Goal: Task Accomplishment & Management: Use online tool/utility

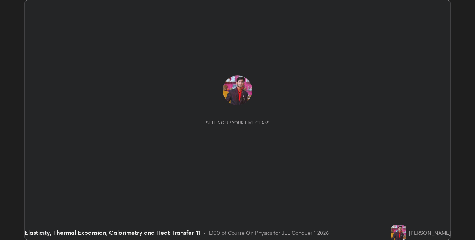
scroll to position [240, 474]
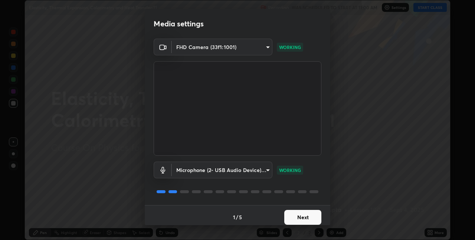
click at [300, 218] on button "Next" at bounding box center [302, 217] width 37 height 15
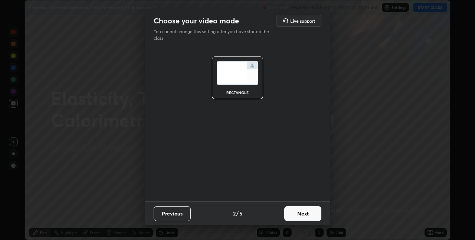
click at [304, 219] on button "Next" at bounding box center [302, 213] width 37 height 15
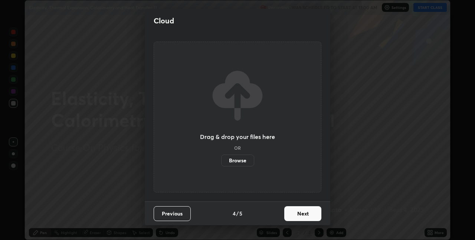
click at [309, 213] on button "Next" at bounding box center [302, 213] width 37 height 15
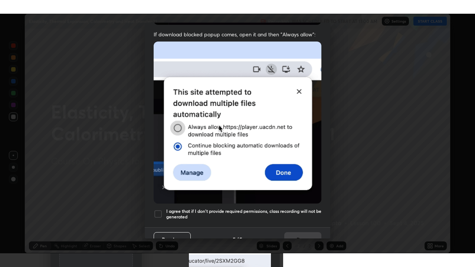
scroll to position [155, 0]
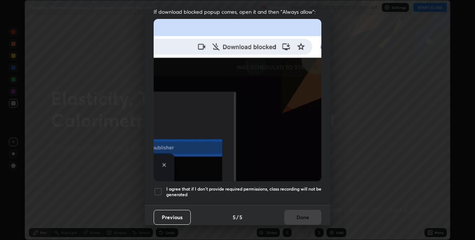
click at [160, 187] on div at bounding box center [158, 191] width 9 height 9
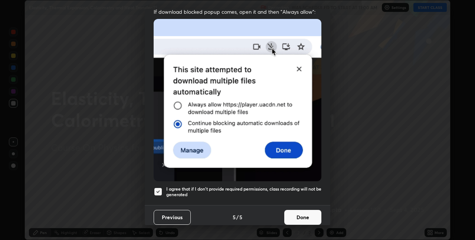
click at [294, 213] on button "Done" at bounding box center [302, 217] width 37 height 15
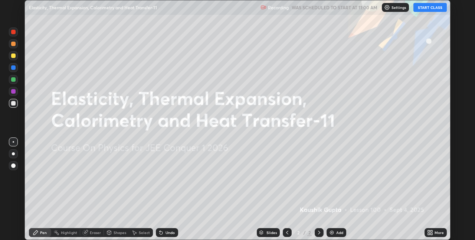
click at [435, 230] on div "More" at bounding box center [438, 232] width 9 height 4
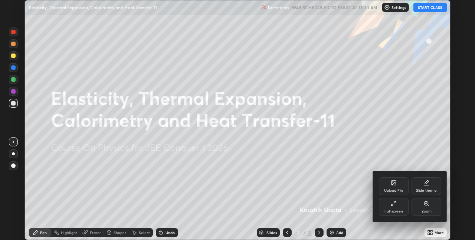
click at [401, 206] on div "Full screen" at bounding box center [394, 207] width 30 height 18
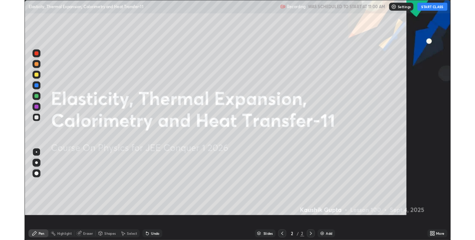
scroll to position [267, 475]
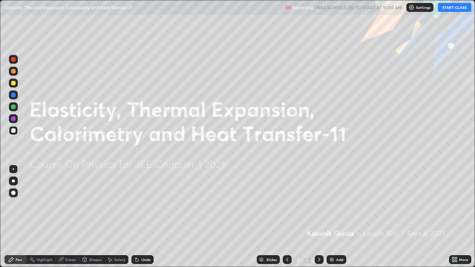
click at [454, 11] on button "START CLASS" at bounding box center [454, 7] width 33 height 9
click at [339, 239] on div "Add" at bounding box center [339, 260] width 7 height 4
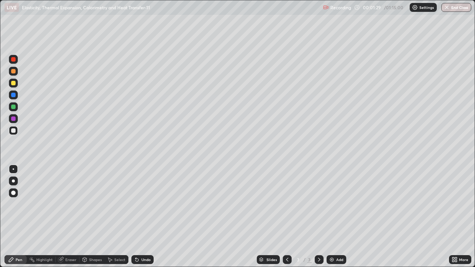
click at [14, 59] on div at bounding box center [13, 59] width 4 height 4
click at [88, 239] on div "Shapes" at bounding box center [91, 259] width 25 height 9
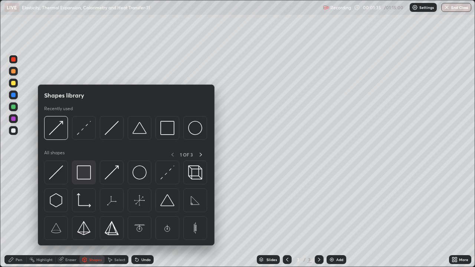
click at [79, 177] on img at bounding box center [84, 172] width 14 height 14
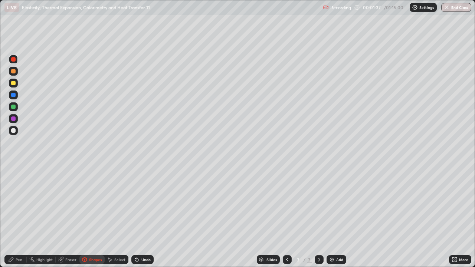
click at [62, 239] on icon at bounding box center [60, 259] width 5 height 5
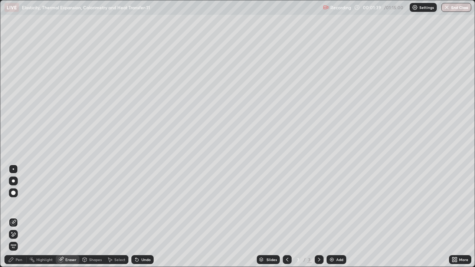
click at [12, 239] on icon at bounding box center [11, 260] width 6 height 6
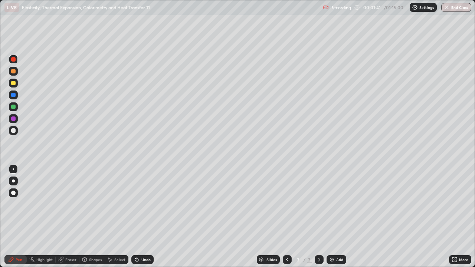
click at [13, 93] on div at bounding box center [13, 95] width 4 height 4
click at [12, 131] on div at bounding box center [13, 130] width 4 height 4
click at [15, 97] on div at bounding box center [13, 95] width 9 height 9
click at [137, 239] on icon at bounding box center [136, 260] width 3 height 3
click at [65, 239] on div "Eraser" at bounding box center [68, 259] width 24 height 9
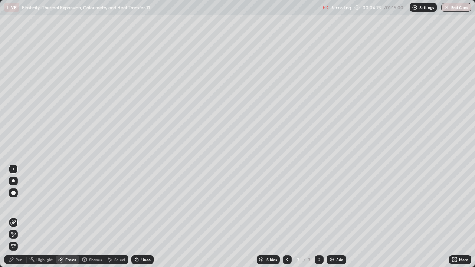
click at [16, 239] on div "Pen" at bounding box center [15, 259] width 22 height 9
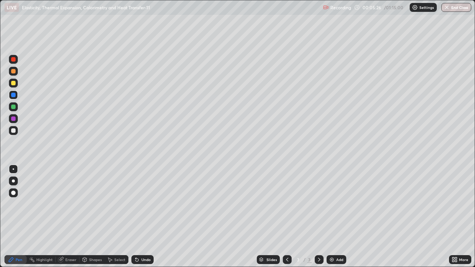
click at [333, 239] on img at bounding box center [332, 260] width 6 height 6
click at [13, 131] on div at bounding box center [13, 130] width 4 height 4
click at [12, 60] on div at bounding box center [13, 59] width 4 height 4
click at [64, 239] on div "Eraser" at bounding box center [68, 259] width 24 height 9
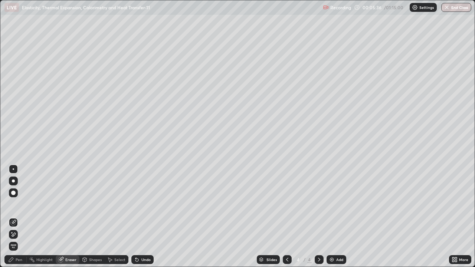
click at [16, 239] on div "Pen" at bounding box center [15, 259] width 22 height 9
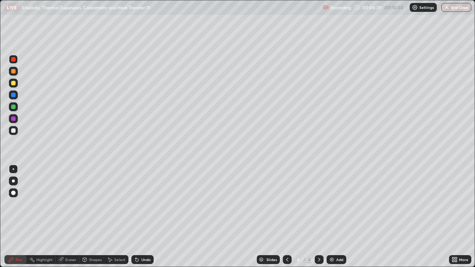
click at [143, 239] on div "Undo" at bounding box center [142, 259] width 22 height 9
click at [13, 115] on div at bounding box center [13, 118] width 9 height 9
click at [336, 239] on div "Add" at bounding box center [339, 260] width 7 height 4
click at [286, 239] on icon at bounding box center [287, 260] width 6 height 6
click at [315, 239] on div at bounding box center [319, 259] width 9 height 9
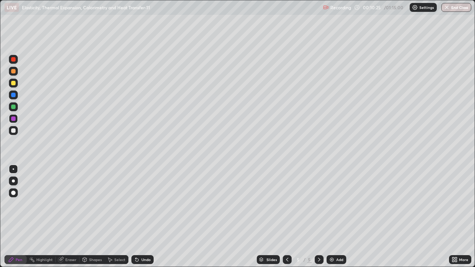
click at [11, 60] on div at bounding box center [13, 59] width 9 height 9
click at [92, 239] on div "Shapes" at bounding box center [91, 259] width 25 height 9
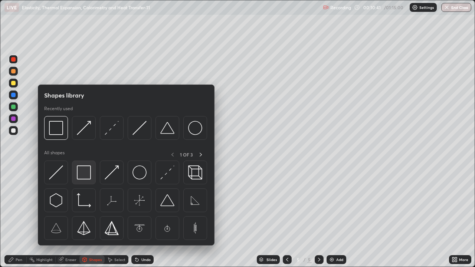
click at [85, 178] on img at bounding box center [84, 172] width 14 height 14
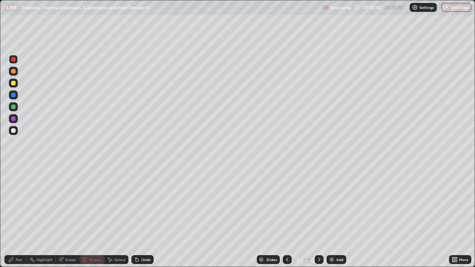
click at [88, 239] on div "Shapes" at bounding box center [91, 259] width 25 height 9
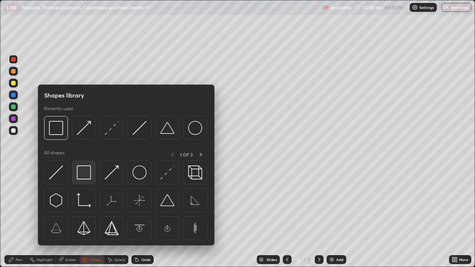
click at [82, 176] on img at bounding box center [84, 172] width 14 height 14
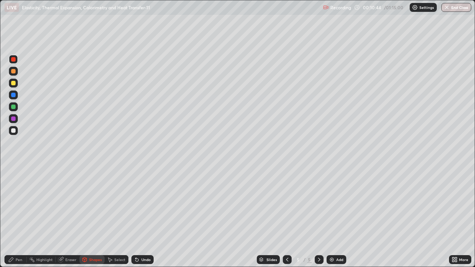
click at [15, 131] on div at bounding box center [13, 130] width 4 height 4
click at [137, 239] on icon at bounding box center [136, 260] width 3 height 3
click at [21, 239] on div "Pen" at bounding box center [19, 260] width 7 height 4
click at [65, 239] on div "Eraser" at bounding box center [70, 260] width 11 height 4
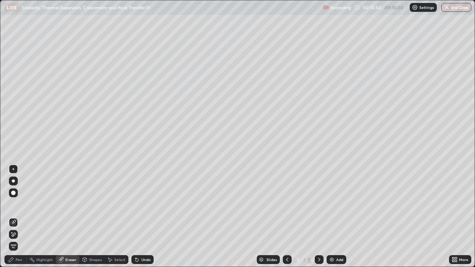
click at [18, 239] on div "Pen" at bounding box center [15, 259] width 22 height 9
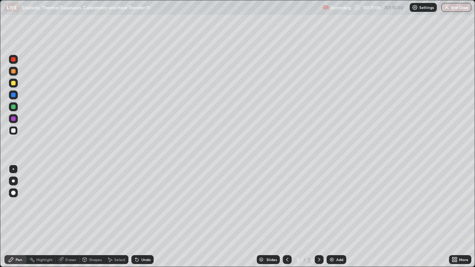
click at [13, 119] on div at bounding box center [13, 118] width 4 height 4
click at [14, 84] on div at bounding box center [13, 83] width 4 height 4
click at [139, 239] on div "Undo" at bounding box center [142, 259] width 22 height 9
click at [13, 121] on div at bounding box center [13, 118] width 4 height 4
click at [141, 239] on div "Undo" at bounding box center [142, 259] width 22 height 9
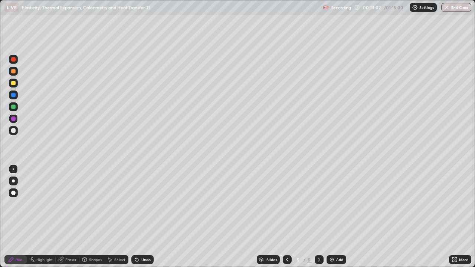
click at [141, 239] on div "Undo" at bounding box center [145, 260] width 9 height 4
click at [13, 106] on div at bounding box center [13, 107] width 4 height 4
click at [144, 239] on div "Undo" at bounding box center [145, 260] width 9 height 4
click at [143, 239] on div "Undo" at bounding box center [142, 259] width 22 height 9
click at [145, 239] on div "Undo" at bounding box center [142, 259] width 22 height 9
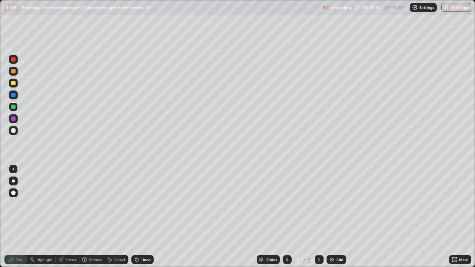
click at [147, 239] on div "Undo" at bounding box center [145, 260] width 9 height 4
click at [334, 239] on div "Add" at bounding box center [336, 259] width 20 height 9
click at [12, 131] on div at bounding box center [13, 130] width 4 height 4
click at [142, 239] on div "Undo" at bounding box center [142, 259] width 22 height 9
click at [144, 239] on div "Undo" at bounding box center [145, 260] width 9 height 4
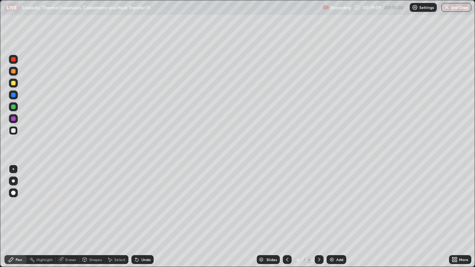
click at [142, 239] on div "Undo" at bounding box center [145, 260] width 9 height 4
click at [14, 115] on div at bounding box center [13, 118] width 9 height 9
click at [14, 108] on div at bounding box center [13, 107] width 4 height 4
click at [141, 239] on div "Undo" at bounding box center [145, 260] width 9 height 4
click at [140, 239] on div "Undo" at bounding box center [142, 259] width 22 height 9
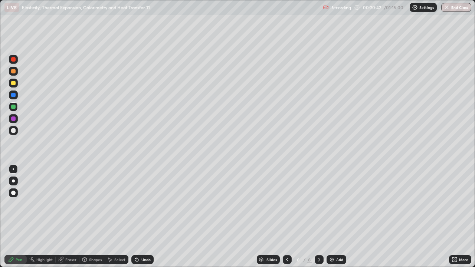
click at [14, 119] on div at bounding box center [13, 118] width 4 height 4
click at [143, 239] on div "Undo" at bounding box center [142, 259] width 22 height 9
click at [14, 109] on div at bounding box center [13, 106] width 9 height 9
click at [332, 239] on img at bounding box center [332, 260] width 6 height 6
click at [92, 239] on div "Shapes" at bounding box center [95, 260] width 13 height 4
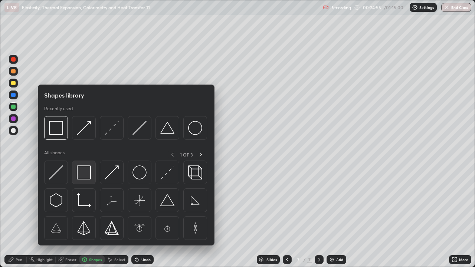
click at [85, 175] on img at bounding box center [84, 172] width 14 height 14
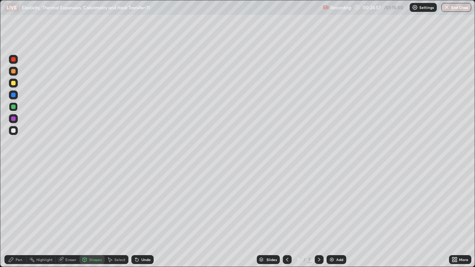
click at [20, 239] on div "Pen" at bounding box center [19, 260] width 7 height 4
click at [14, 131] on div at bounding box center [13, 130] width 4 height 4
click at [139, 239] on div "Undo" at bounding box center [142, 259] width 22 height 9
click at [140, 239] on div "Undo" at bounding box center [142, 259] width 22 height 9
click at [13, 130] on div at bounding box center [13, 130] width 4 height 4
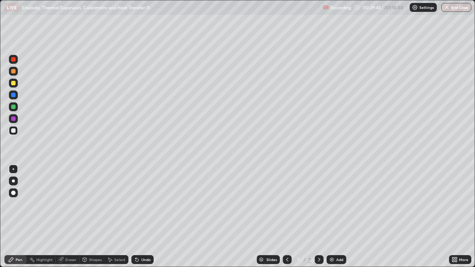
click at [144, 239] on div "Undo" at bounding box center [145, 260] width 9 height 4
click at [144, 239] on div "Undo" at bounding box center [142, 259] width 22 height 9
click at [147, 239] on div "Undo" at bounding box center [142, 259] width 22 height 9
click at [149, 239] on div "Undo" at bounding box center [142, 259] width 22 height 9
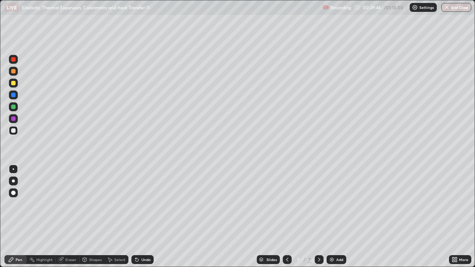
click at [147, 239] on div "Undo" at bounding box center [142, 259] width 22 height 9
click at [145, 239] on div "Undo" at bounding box center [142, 259] width 22 height 9
click at [147, 239] on div "Undo" at bounding box center [142, 259] width 22 height 9
click at [148, 239] on div "Undo" at bounding box center [142, 259] width 22 height 9
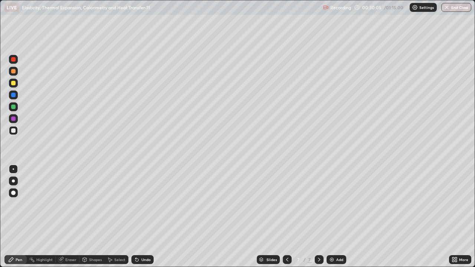
click at [145, 239] on div "Undo" at bounding box center [145, 260] width 9 height 4
click at [13, 94] on div at bounding box center [13, 95] width 4 height 4
click at [12, 119] on div at bounding box center [13, 118] width 4 height 4
click at [142, 239] on div "Undo" at bounding box center [145, 260] width 9 height 4
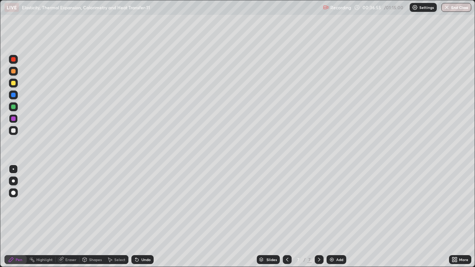
click at [336, 239] on div "Add" at bounding box center [339, 260] width 7 height 4
click at [14, 60] on div at bounding box center [13, 59] width 4 height 4
click at [95, 239] on div "Shapes" at bounding box center [95, 260] width 13 height 4
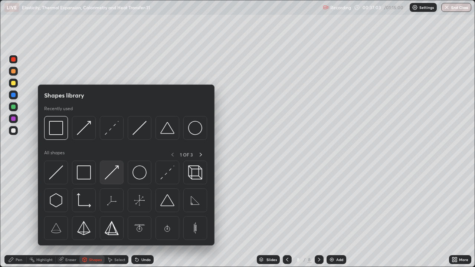
click at [109, 176] on img at bounding box center [112, 172] width 14 height 14
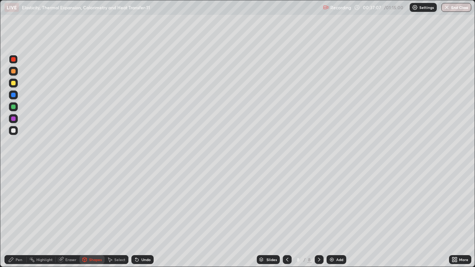
click at [86, 239] on icon at bounding box center [85, 259] width 4 height 4
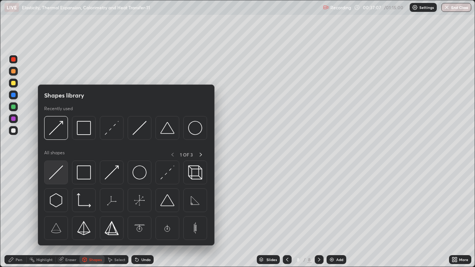
click at [52, 175] on img at bounding box center [56, 172] width 14 height 14
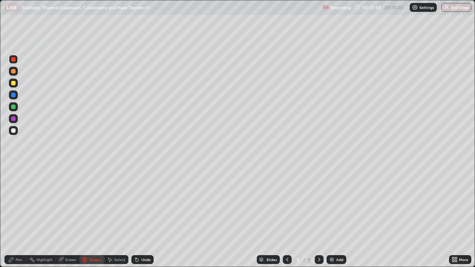
click at [14, 129] on div at bounding box center [13, 130] width 4 height 4
click at [15, 239] on div "Pen" at bounding box center [15, 259] width 22 height 9
click at [14, 108] on div at bounding box center [13, 107] width 4 height 4
click at [14, 73] on div at bounding box center [13, 71] width 4 height 4
click at [13, 131] on div at bounding box center [13, 130] width 4 height 4
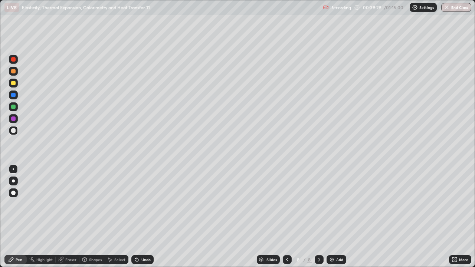
click at [125, 239] on div "Select" at bounding box center [117, 259] width 24 height 9
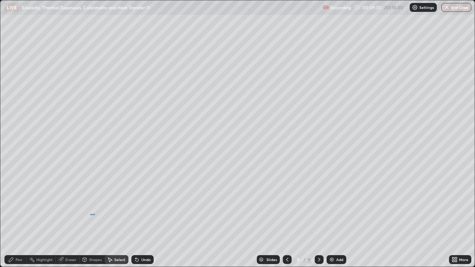
click at [0, 0] on div at bounding box center [0, 0] width 0 height 0
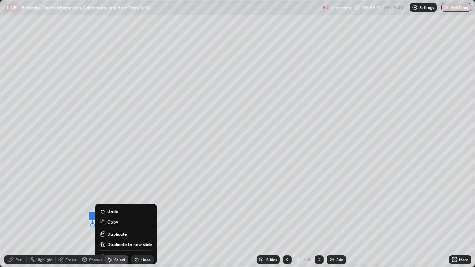
click at [12, 239] on icon at bounding box center [11, 260] width 6 height 6
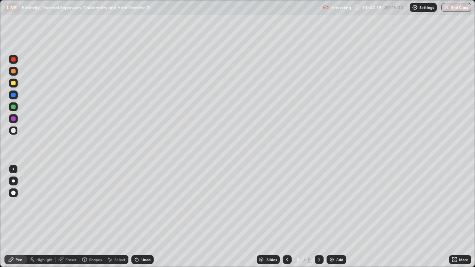
click at [14, 96] on div at bounding box center [13, 95] width 4 height 4
click at [14, 105] on div at bounding box center [13, 107] width 4 height 4
click at [334, 239] on div "Add" at bounding box center [336, 259] width 20 height 9
click at [14, 129] on div at bounding box center [13, 130] width 4 height 4
click at [66, 239] on div "Eraser" at bounding box center [68, 259] width 24 height 9
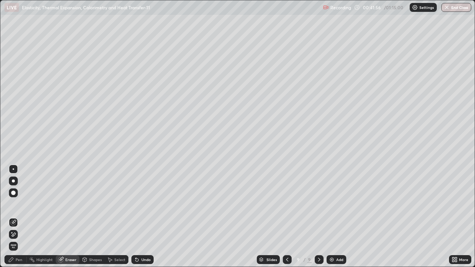
click at [13, 239] on span "Erase all" at bounding box center [13, 246] width 8 height 4
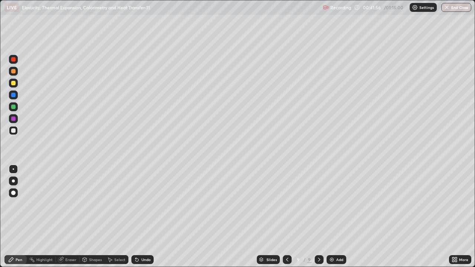
click at [10, 239] on div "Pen" at bounding box center [15, 259] width 22 height 9
click at [12, 131] on div at bounding box center [13, 130] width 4 height 4
click at [14, 58] on div at bounding box center [13, 59] width 4 height 4
click at [13, 83] on div at bounding box center [13, 83] width 4 height 4
click at [13, 95] on div at bounding box center [13, 95] width 4 height 4
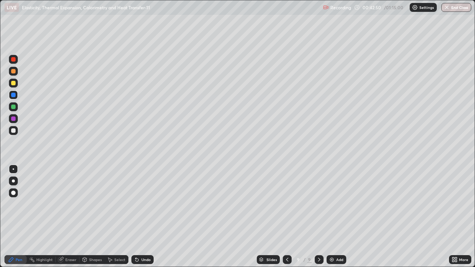
click at [144, 239] on div "Undo" at bounding box center [145, 260] width 9 height 4
click at [143, 239] on div "Undo" at bounding box center [145, 260] width 9 height 4
click at [140, 239] on div "Undo" at bounding box center [142, 259] width 22 height 9
click at [142, 239] on div "Undo" at bounding box center [145, 260] width 9 height 4
click at [14, 129] on div at bounding box center [13, 130] width 4 height 4
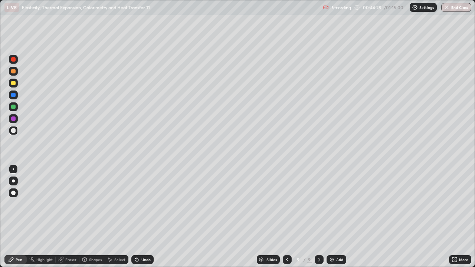
click at [13, 95] on div at bounding box center [13, 95] width 4 height 4
click at [14, 107] on div at bounding box center [13, 107] width 4 height 4
click at [145, 239] on div "Undo" at bounding box center [142, 259] width 22 height 9
click at [143, 239] on div "Undo" at bounding box center [145, 260] width 9 height 4
click at [144, 239] on div "Undo" at bounding box center [145, 260] width 9 height 4
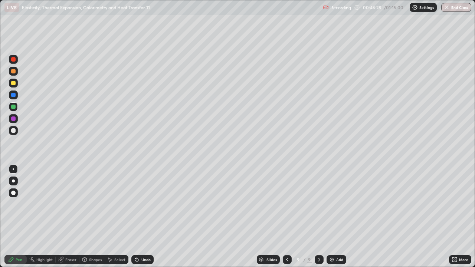
click at [336, 239] on div "Add" at bounding box center [339, 260] width 7 height 4
click at [91, 239] on div "Shapes" at bounding box center [95, 260] width 13 height 4
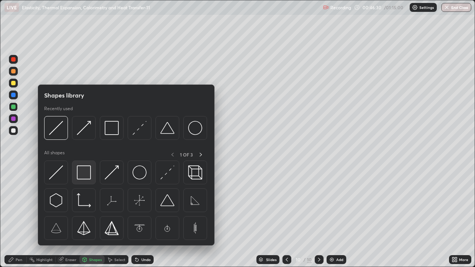
click at [81, 177] on img at bounding box center [84, 172] width 14 height 14
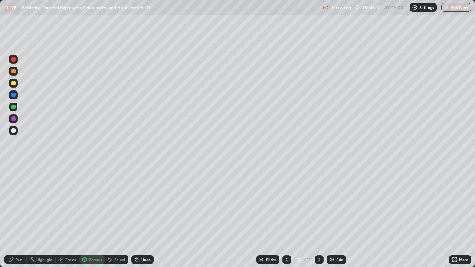
click at [62, 239] on icon at bounding box center [60, 259] width 5 height 5
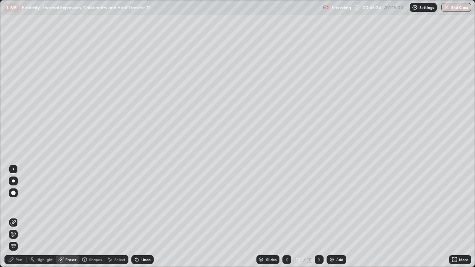
click at [15, 239] on div "Pen" at bounding box center [15, 259] width 22 height 9
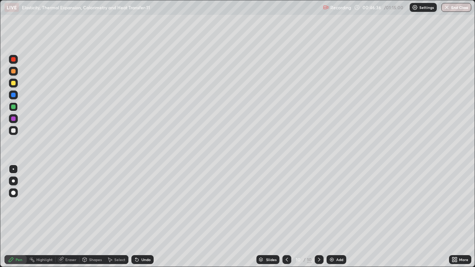
click at [14, 95] on div at bounding box center [13, 95] width 4 height 4
click at [12, 95] on div at bounding box center [13, 95] width 4 height 4
click at [12, 107] on div at bounding box center [13, 107] width 4 height 4
click at [15, 60] on div at bounding box center [13, 59] width 4 height 4
click at [135, 239] on icon at bounding box center [136, 260] width 3 height 3
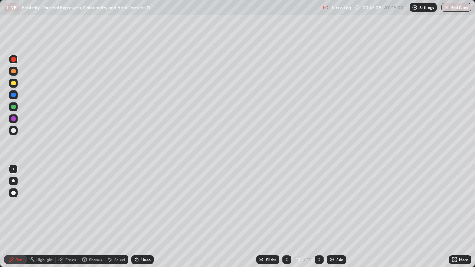
click at [11, 106] on div at bounding box center [13, 107] width 4 height 4
click at [13, 60] on div at bounding box center [13, 59] width 4 height 4
click at [139, 239] on div "Undo" at bounding box center [142, 259] width 22 height 9
click at [12, 83] on div at bounding box center [13, 83] width 4 height 4
click at [14, 131] on div at bounding box center [13, 130] width 4 height 4
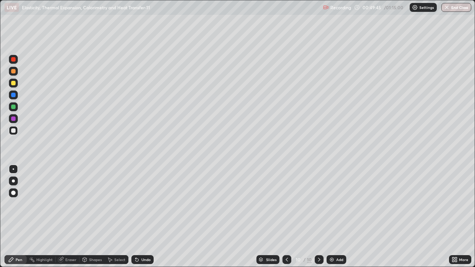
click at [13, 119] on div at bounding box center [13, 118] width 4 height 4
click at [63, 239] on div "Eraser" at bounding box center [68, 259] width 24 height 9
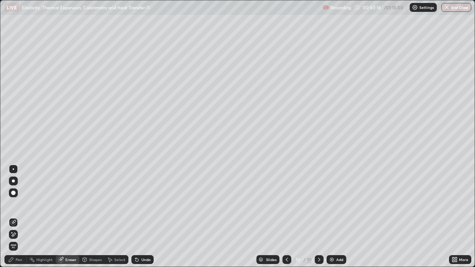
click at [12, 239] on div "Pen" at bounding box center [15, 259] width 22 height 9
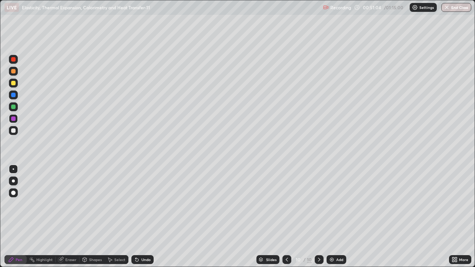
click at [148, 239] on div "Undo" at bounding box center [145, 260] width 9 height 4
click at [336, 239] on div "Add" at bounding box center [336, 259] width 20 height 9
click at [13, 60] on div at bounding box center [13, 59] width 4 height 4
click at [12, 71] on div at bounding box center [13, 71] width 4 height 4
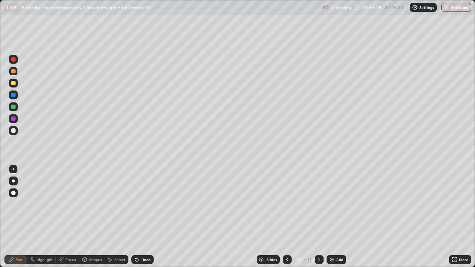
click at [139, 239] on div "Undo" at bounding box center [142, 259] width 22 height 9
click at [14, 60] on div at bounding box center [13, 59] width 4 height 4
click at [139, 239] on div "Undo" at bounding box center [142, 259] width 22 height 9
click at [141, 239] on div "Undo" at bounding box center [145, 260] width 9 height 4
click at [12, 129] on div at bounding box center [13, 130] width 4 height 4
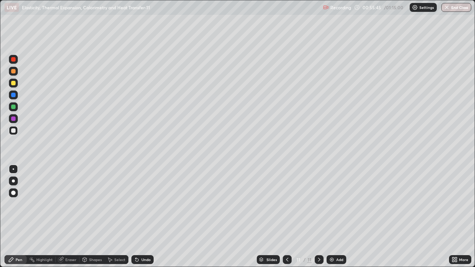
click at [12, 131] on div at bounding box center [13, 130] width 4 height 4
click at [12, 106] on div at bounding box center [13, 107] width 4 height 4
click at [145, 239] on div "Undo" at bounding box center [145, 260] width 9 height 4
click at [90, 239] on div "Shapes" at bounding box center [95, 260] width 13 height 4
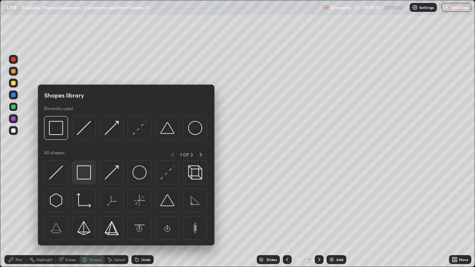
click at [80, 174] on img at bounding box center [84, 172] width 14 height 14
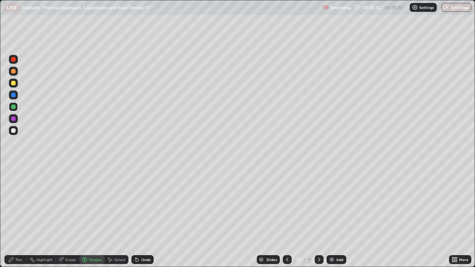
click at [145, 239] on div "Undo" at bounding box center [142, 259] width 22 height 9
click at [13, 129] on div at bounding box center [13, 130] width 4 height 4
click at [112, 239] on icon at bounding box center [110, 260] width 6 height 6
click at [12, 239] on icon at bounding box center [11, 259] width 4 height 4
click at [14, 132] on div at bounding box center [13, 130] width 4 height 4
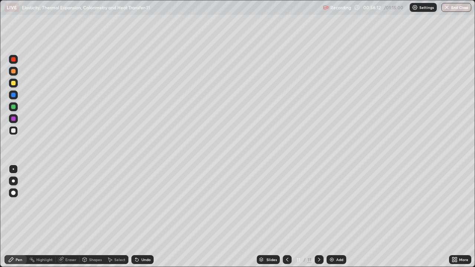
click at [13, 129] on div at bounding box center [13, 130] width 4 height 4
click at [14, 71] on div at bounding box center [13, 71] width 4 height 4
click at [18, 239] on div "Pen" at bounding box center [19, 260] width 7 height 4
click at [15, 129] on div at bounding box center [13, 130] width 4 height 4
click at [14, 72] on div at bounding box center [13, 71] width 4 height 4
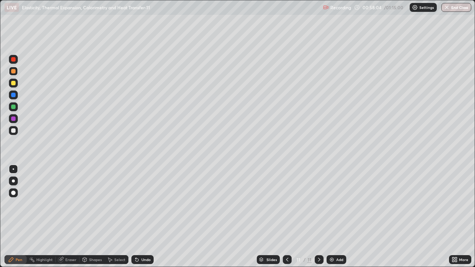
click at [135, 239] on icon at bounding box center [136, 260] width 3 height 3
click at [137, 239] on icon at bounding box center [136, 260] width 3 height 3
click at [137, 239] on icon at bounding box center [137, 260] width 6 height 6
click at [136, 239] on icon at bounding box center [136, 260] width 3 height 3
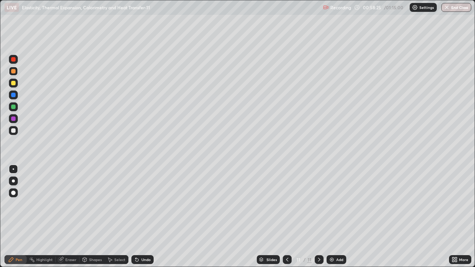
click at [137, 239] on icon at bounding box center [136, 260] width 3 height 3
click at [143, 239] on div "Undo" at bounding box center [145, 260] width 9 height 4
click at [142, 239] on div "Undo" at bounding box center [145, 260] width 9 height 4
click at [140, 239] on div "Undo" at bounding box center [142, 259] width 22 height 9
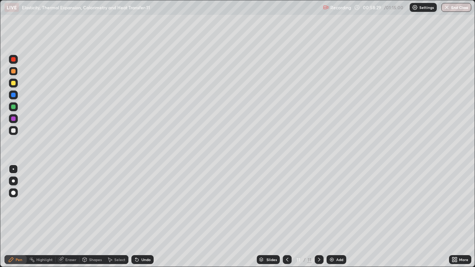
click at [136, 239] on icon at bounding box center [136, 260] width 3 height 3
click at [138, 239] on div "Undo" at bounding box center [142, 259] width 22 height 9
click at [136, 239] on icon at bounding box center [136, 260] width 3 height 3
click at [139, 239] on div "Undo" at bounding box center [142, 259] width 22 height 9
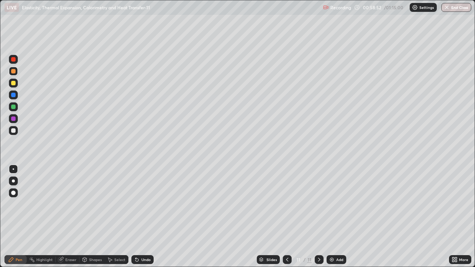
click at [14, 61] on div at bounding box center [13, 59] width 4 height 4
click at [14, 105] on div at bounding box center [13, 107] width 4 height 4
click at [17, 129] on div at bounding box center [13, 130] width 9 height 9
click at [136, 239] on icon at bounding box center [136, 260] width 3 height 3
click at [145, 239] on div "Undo" at bounding box center [145, 260] width 9 height 4
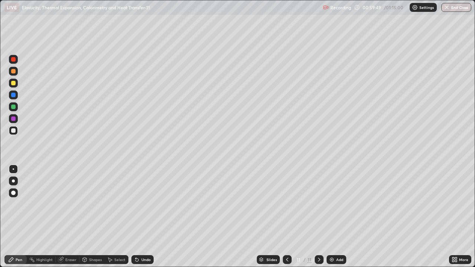
click at [149, 239] on div "Undo" at bounding box center [145, 260] width 9 height 4
click at [13, 128] on div at bounding box center [13, 130] width 4 height 4
click at [13, 83] on div at bounding box center [13, 83] width 4 height 4
click at [13, 56] on div at bounding box center [13, 59] width 9 height 9
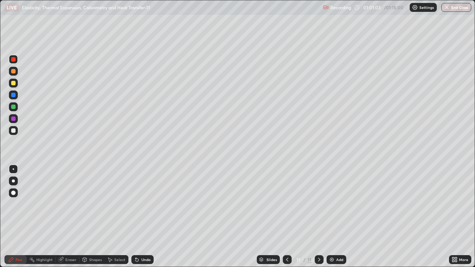
click at [145, 239] on div "Undo" at bounding box center [142, 259] width 22 height 9
click at [143, 239] on div "Undo" at bounding box center [145, 260] width 9 height 4
click at [140, 239] on div "Undo" at bounding box center [142, 259] width 22 height 9
click at [10, 107] on div at bounding box center [13, 106] width 9 height 9
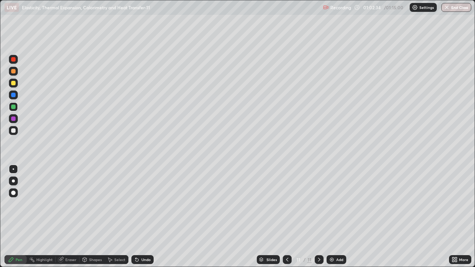
click at [333, 239] on img at bounding box center [332, 260] width 6 height 6
click at [14, 60] on div at bounding box center [13, 59] width 4 height 4
click at [286, 239] on icon at bounding box center [287, 260] width 6 height 6
click at [17, 128] on div at bounding box center [13, 130] width 9 height 9
click at [13, 118] on div at bounding box center [13, 118] width 4 height 4
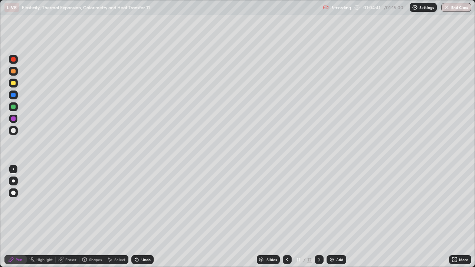
click at [336, 239] on div "Add" at bounding box center [339, 260] width 7 height 4
click at [15, 129] on div at bounding box center [13, 130] width 4 height 4
click at [90, 239] on div "Shapes" at bounding box center [95, 260] width 13 height 4
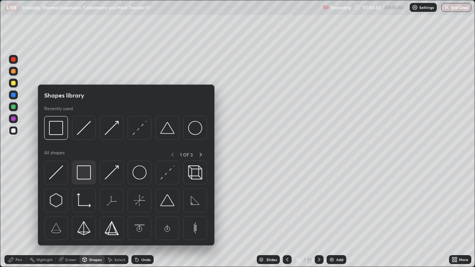
click at [85, 174] on img at bounding box center [84, 172] width 14 height 14
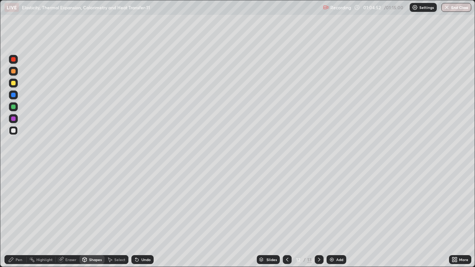
click at [145, 239] on div "Undo" at bounding box center [142, 259] width 22 height 9
click at [17, 239] on div "Pen" at bounding box center [15, 259] width 22 height 9
click at [14, 132] on div at bounding box center [13, 130] width 4 height 4
click at [85, 239] on icon at bounding box center [85, 260] width 0 height 3
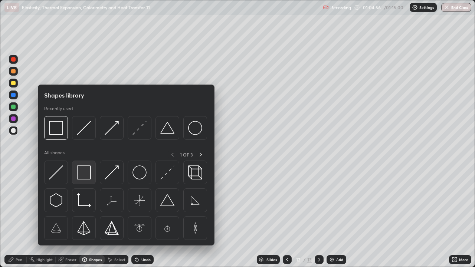
click at [78, 179] on img at bounding box center [84, 172] width 14 height 14
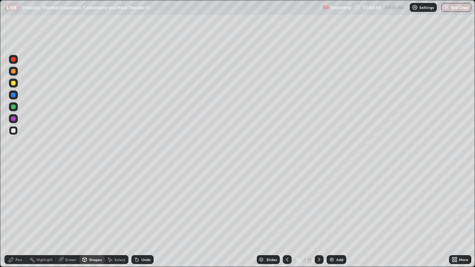
click at [15, 239] on div "Pen" at bounding box center [15, 259] width 22 height 9
click at [14, 131] on div at bounding box center [13, 130] width 4 height 4
click at [11, 82] on div at bounding box center [13, 83] width 9 height 9
click at [88, 239] on div "Shapes" at bounding box center [91, 259] width 25 height 9
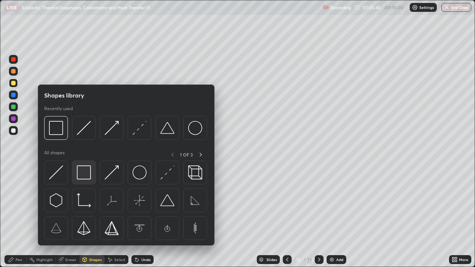
click at [81, 173] on img at bounding box center [84, 172] width 14 height 14
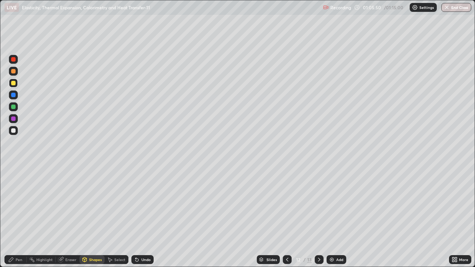
click at [17, 239] on div "Pen" at bounding box center [15, 259] width 22 height 9
click at [135, 239] on icon at bounding box center [135, 258] width 1 height 1
click at [140, 239] on div "Undo" at bounding box center [142, 259] width 22 height 9
click at [135, 239] on icon at bounding box center [136, 260] width 3 height 3
click at [93, 239] on div "Shapes" at bounding box center [95, 260] width 13 height 4
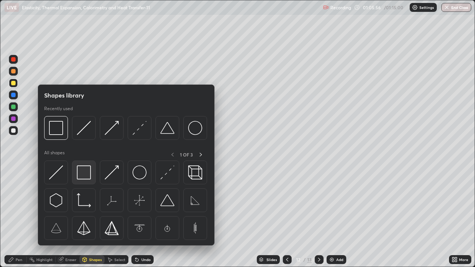
click at [85, 172] on img at bounding box center [84, 172] width 14 height 14
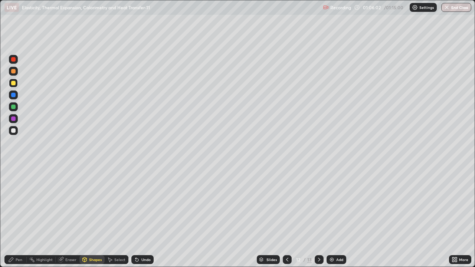
click at [11, 239] on div "Pen" at bounding box center [15, 259] width 22 height 9
click at [14, 130] on div at bounding box center [13, 130] width 4 height 4
click at [14, 118] on div at bounding box center [13, 118] width 4 height 4
click at [111, 239] on icon at bounding box center [110, 260] width 6 height 6
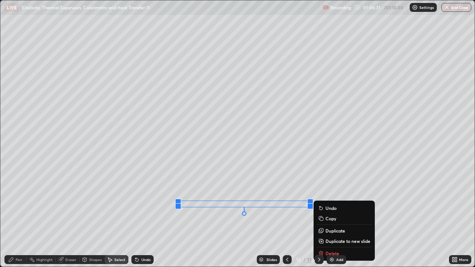
click at [69, 224] on div "0 ° Undo Copy Duplicate Duplicate to new slide Delete" at bounding box center [237, 133] width 474 height 266
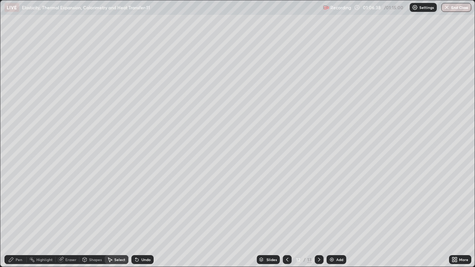
click at [17, 239] on div "Pen" at bounding box center [15, 259] width 22 height 9
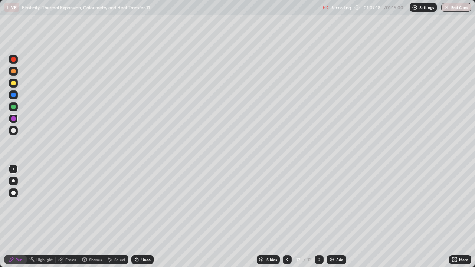
click at [85, 239] on icon at bounding box center [85, 260] width 0 height 3
click at [116, 239] on div "Select" at bounding box center [119, 260] width 11 height 4
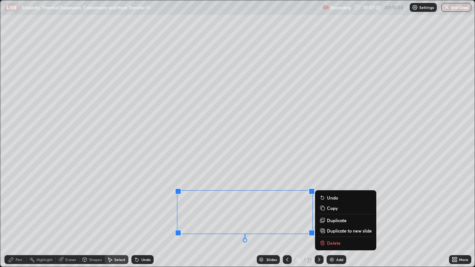
click at [148, 219] on div "0 ° Undo Copy Duplicate Duplicate to new slide Delete" at bounding box center [237, 133] width 474 height 266
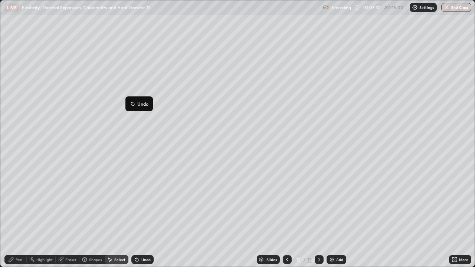
click at [125, 150] on div "0 ° Undo Copy Duplicate Duplicate to new slide Delete" at bounding box center [237, 133] width 474 height 266
click at [149, 174] on div "0 ° Undo Copy Duplicate Duplicate to new slide Delete" at bounding box center [237, 133] width 474 height 266
click at [16, 239] on div "Pen" at bounding box center [19, 260] width 7 height 4
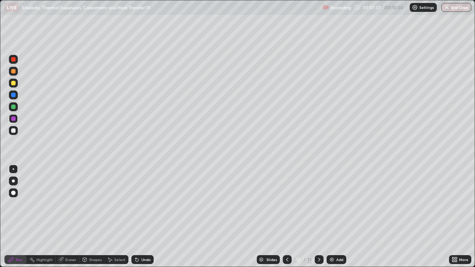
click at [13, 59] on div at bounding box center [13, 59] width 4 height 4
click at [12, 105] on div at bounding box center [13, 107] width 4 height 4
click at [13, 119] on div at bounding box center [13, 118] width 4 height 4
click at [144, 239] on div "Undo" at bounding box center [142, 259] width 22 height 9
click at [145, 239] on div "Undo" at bounding box center [145, 260] width 9 height 4
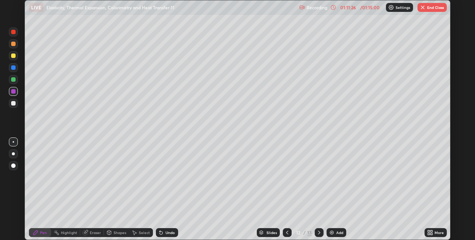
scroll to position [36855, 36620]
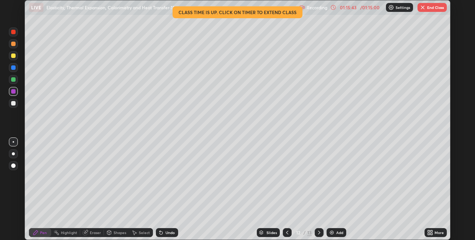
click at [338, 234] on div "Add" at bounding box center [339, 232] width 7 height 4
click at [15, 45] on div at bounding box center [13, 44] width 4 height 4
click at [0, 188] on div "Setting up your live class Class time is up. Click on timer to extend class" at bounding box center [237, 120] width 475 height 240
click at [12, 79] on div at bounding box center [13, 79] width 4 height 4
click at [13, 102] on div at bounding box center [13, 103] width 4 height 4
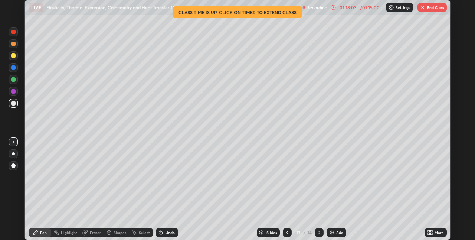
click at [431, 7] on button "End Class" at bounding box center [431, 7] width 29 height 9
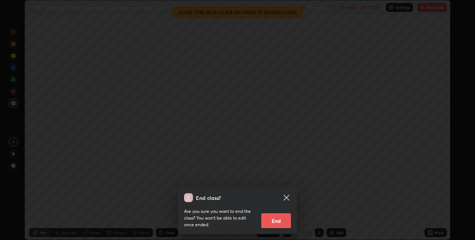
click at [275, 217] on button "End" at bounding box center [276, 220] width 30 height 15
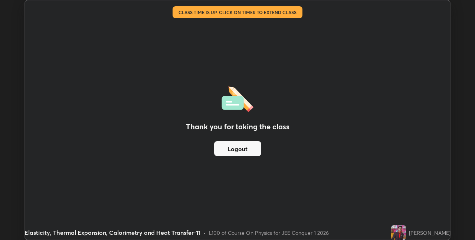
click at [235, 148] on button "Logout" at bounding box center [237, 148] width 47 height 15
click at [122, 108] on div "Thank you for taking the class Logout" at bounding box center [237, 119] width 425 height 239
click at [117, 109] on div "Thank you for taking the class Logout" at bounding box center [237, 119] width 425 height 239
click at [118, 107] on div "Thank you for taking the class Logout" at bounding box center [237, 119] width 425 height 239
click at [118, 108] on div "Thank you for taking the class Logout" at bounding box center [237, 119] width 425 height 239
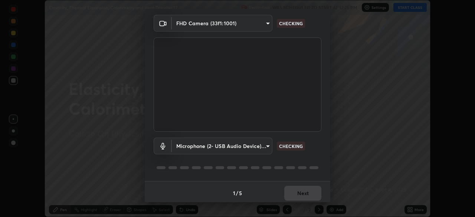
scroll to position [26, 0]
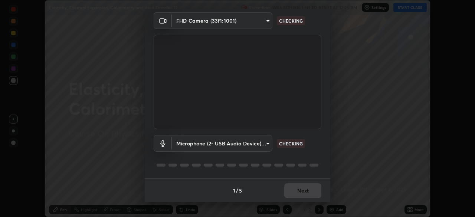
click at [290, 188] on div "1 / 5 Next" at bounding box center [237, 190] width 185 height 24
click at [291, 191] on div "1 / 5 Next" at bounding box center [237, 190] width 185 height 24
click at [291, 190] on div "1 / 5 Next" at bounding box center [237, 190] width 185 height 24
click at [291, 188] on div "1 / 5 Next" at bounding box center [237, 190] width 185 height 24
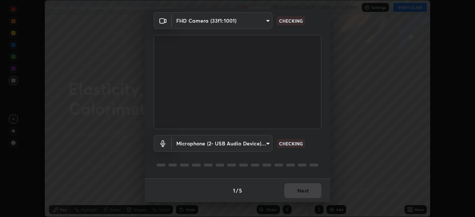
click at [291, 189] on div "1 / 5 Next" at bounding box center [237, 190] width 185 height 24
click at [292, 189] on div "1 / 5 Next" at bounding box center [237, 190] width 185 height 24
click at [293, 188] on div "1 / 5 Next" at bounding box center [237, 190] width 185 height 24
click at [298, 196] on div "1 / 5 Next" at bounding box center [237, 190] width 185 height 24
click at [297, 193] on div "1 / 5 Next" at bounding box center [237, 190] width 185 height 24
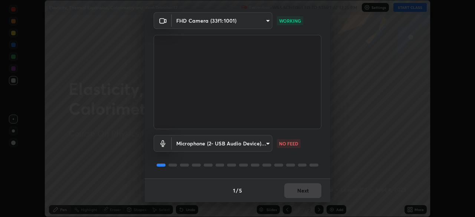
click at [297, 191] on div "1 / 5 Next" at bounding box center [237, 190] width 185 height 24
click at [296, 190] on div "1 / 5 Next" at bounding box center [237, 190] width 185 height 24
click at [289, 194] on div "1 / 5 Next" at bounding box center [237, 190] width 185 height 24
click at [299, 192] on button "Next" at bounding box center [302, 190] width 37 height 15
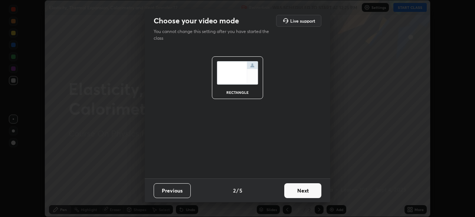
scroll to position [0, 0]
click at [299, 190] on button "Next" at bounding box center [302, 190] width 37 height 15
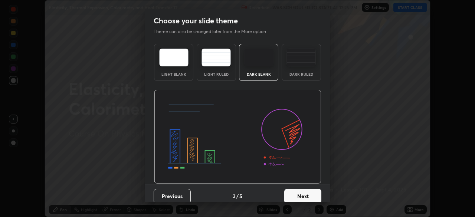
click at [301, 190] on button "Next" at bounding box center [302, 196] width 37 height 15
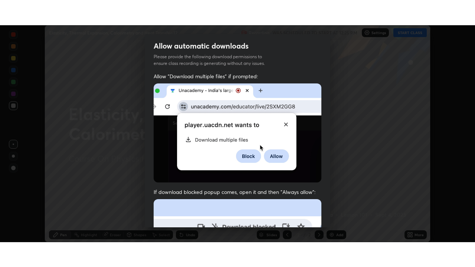
scroll to position [178, 0]
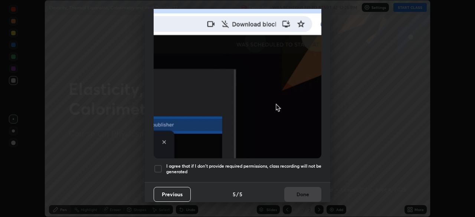
click at [198, 166] on h5 "I agree that if I don't provide required permissions, class recording will not …" at bounding box center [243, 168] width 155 height 11
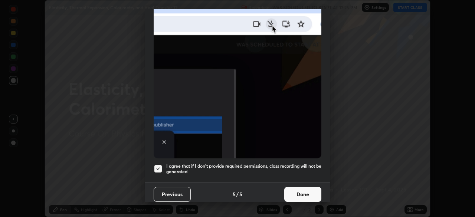
click at [296, 189] on button "Done" at bounding box center [302, 194] width 37 height 15
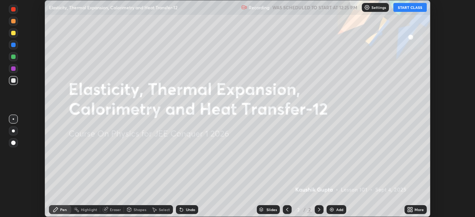
click at [408, 208] on icon at bounding box center [409, 208] width 2 height 2
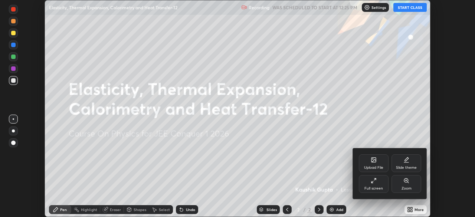
click at [373, 187] on div "Full screen" at bounding box center [373, 189] width 19 height 4
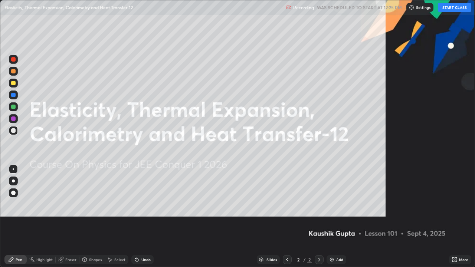
scroll to position [267, 475]
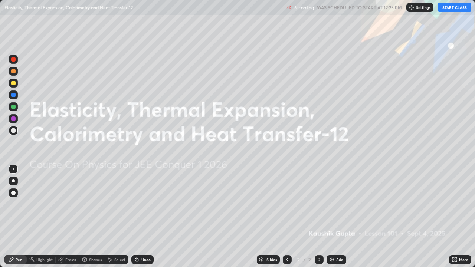
click at [455, 7] on button "START CLASS" at bounding box center [454, 7] width 33 height 9
click at [341, 217] on div "Add" at bounding box center [339, 260] width 7 height 4
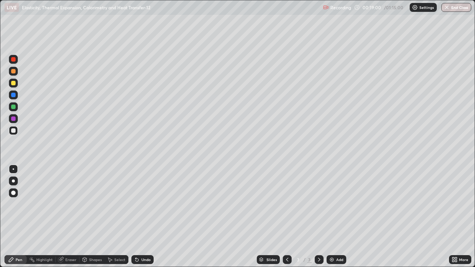
click at [146, 217] on div "Undo" at bounding box center [145, 260] width 9 height 4
click at [145, 217] on div "Undo" at bounding box center [145, 260] width 9 height 4
click at [146, 217] on div "Undo" at bounding box center [145, 260] width 9 height 4
click at [139, 217] on div "Undo" at bounding box center [142, 259] width 22 height 9
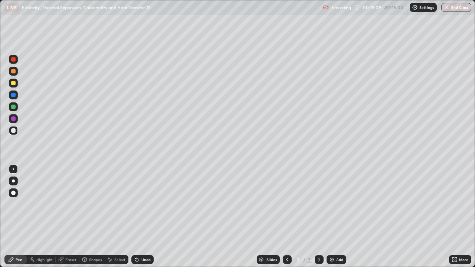
click at [139, 217] on div "Undo" at bounding box center [142, 259] width 22 height 9
click at [136, 217] on icon at bounding box center [136, 260] width 3 height 3
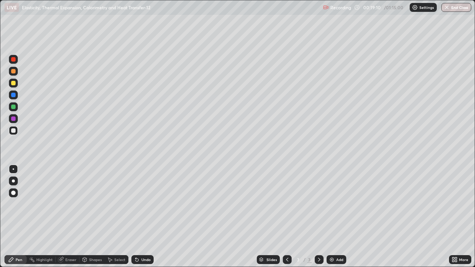
click at [139, 217] on div "Undo" at bounding box center [142, 259] width 22 height 9
click at [92, 217] on div "Shapes" at bounding box center [95, 260] width 13 height 4
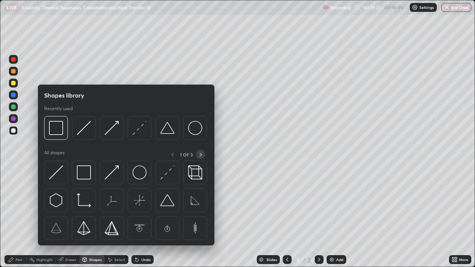
click at [201, 154] on icon at bounding box center [201, 155] width 6 height 6
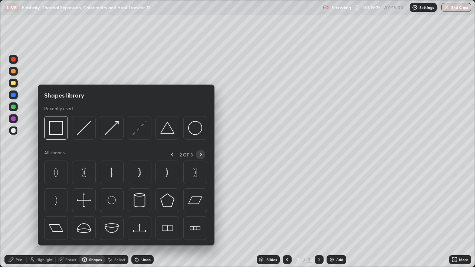
click at [200, 154] on icon at bounding box center [201, 155] width 6 height 6
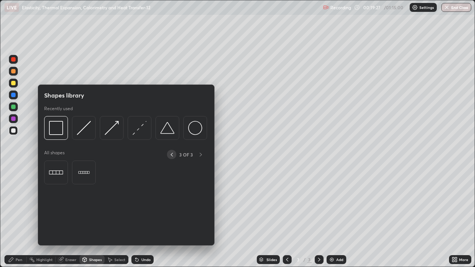
click at [176, 154] on div at bounding box center [171, 154] width 9 height 9
click at [172, 154] on icon at bounding box center [172, 155] width 6 height 6
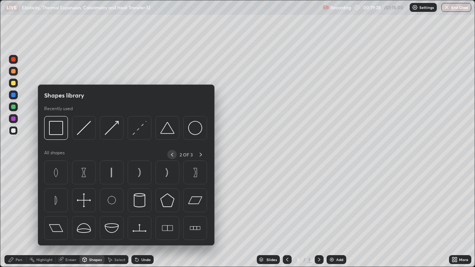
click at [171, 155] on icon at bounding box center [172, 155] width 2 height 4
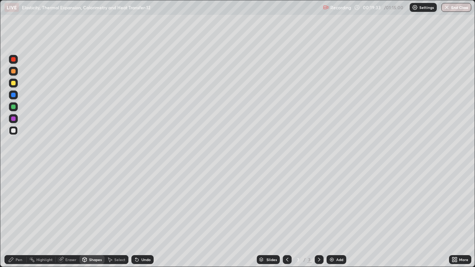
click at [146, 217] on div "Undo" at bounding box center [145, 260] width 9 height 4
click at [21, 217] on div "Pen" at bounding box center [19, 260] width 7 height 4
click at [16, 62] on div at bounding box center [13, 59] width 9 height 9
click at [146, 217] on div "Undo" at bounding box center [145, 260] width 9 height 4
click at [144, 217] on div "Undo" at bounding box center [145, 260] width 9 height 4
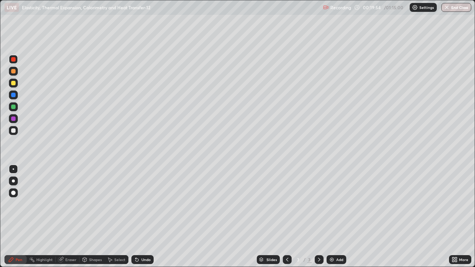
click at [15, 117] on div at bounding box center [13, 118] width 4 height 4
click at [134, 217] on icon at bounding box center [137, 260] width 6 height 6
click at [138, 217] on icon at bounding box center [137, 260] width 6 height 6
click at [145, 217] on div "Undo" at bounding box center [145, 260] width 9 height 4
click at [144, 217] on div "Undo" at bounding box center [145, 260] width 9 height 4
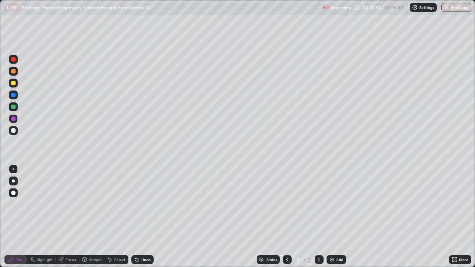
click at [142, 217] on div "Undo" at bounding box center [145, 260] width 9 height 4
click at [13, 58] on div at bounding box center [13, 59] width 4 height 4
click at [72, 217] on div "Eraser" at bounding box center [70, 260] width 11 height 4
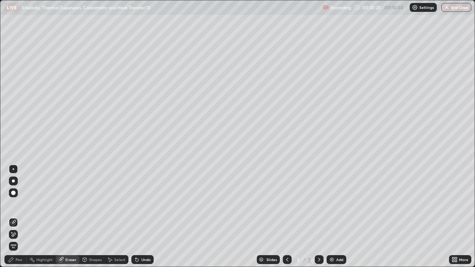
click at [16, 217] on div "Pen" at bounding box center [19, 260] width 7 height 4
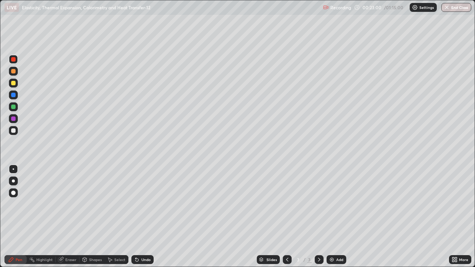
click at [139, 217] on div "Undo" at bounding box center [142, 259] width 22 height 9
click at [141, 217] on div "Undo" at bounding box center [145, 260] width 9 height 4
click at [142, 217] on div "Undo" at bounding box center [145, 260] width 9 height 4
click at [143, 217] on div "Undo" at bounding box center [145, 260] width 9 height 4
click at [142, 217] on div "Undo" at bounding box center [145, 260] width 9 height 4
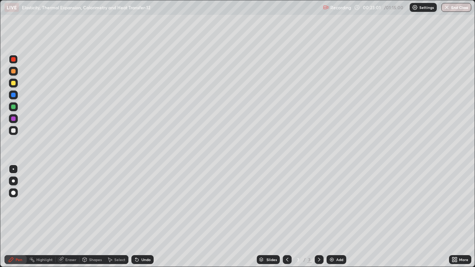
click at [143, 217] on div "Undo" at bounding box center [145, 260] width 9 height 4
click at [144, 217] on div "Undo" at bounding box center [145, 260] width 9 height 4
click at [146, 217] on div "Undo" at bounding box center [145, 260] width 9 height 4
click at [145, 217] on div "Undo" at bounding box center [145, 260] width 9 height 4
click at [146, 217] on div "Undo" at bounding box center [145, 260] width 9 height 4
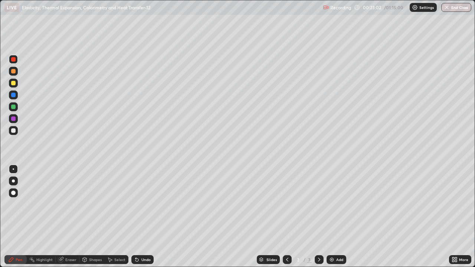
click at [145, 217] on div "Undo" at bounding box center [145, 260] width 9 height 4
click at [145, 217] on div "Undo" at bounding box center [142, 259] width 22 height 9
click at [147, 217] on div "Undo" at bounding box center [142, 259] width 22 height 9
click at [143, 217] on div "Undo" at bounding box center [145, 260] width 9 height 4
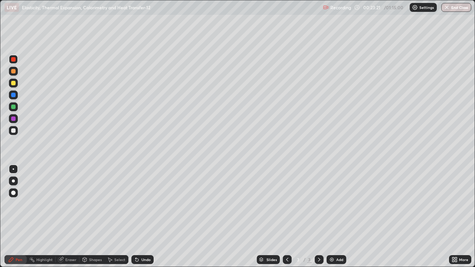
click at [141, 217] on div "Undo" at bounding box center [142, 259] width 22 height 9
click at [148, 217] on div "Undo" at bounding box center [145, 260] width 9 height 4
click at [146, 217] on div "Undo" at bounding box center [145, 260] width 9 height 4
click at [149, 217] on div "Undo" at bounding box center [145, 260] width 9 height 4
click at [144, 217] on div "Undo" at bounding box center [142, 259] width 22 height 9
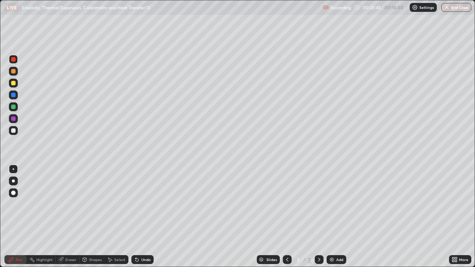
click at [68, 217] on div "Eraser" at bounding box center [68, 259] width 24 height 9
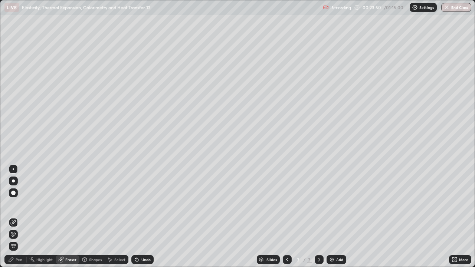
click at [19, 217] on div "Pen" at bounding box center [19, 260] width 7 height 4
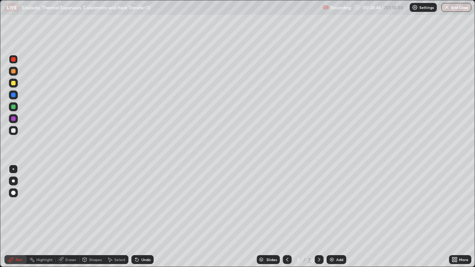
click at [75, 217] on div "Eraser" at bounding box center [70, 260] width 11 height 4
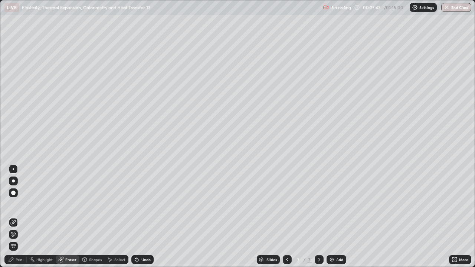
click at [334, 217] on div "Add" at bounding box center [336, 259] width 20 height 9
click at [14, 217] on icon at bounding box center [11, 260] width 6 height 6
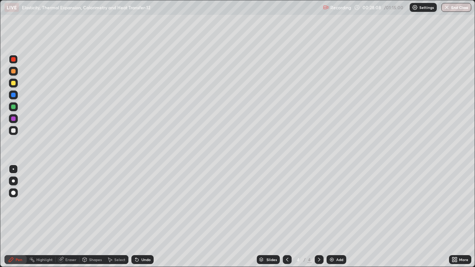
click at [15, 70] on div at bounding box center [13, 71] width 4 height 4
click at [90, 217] on div "Shapes" at bounding box center [91, 259] width 25 height 9
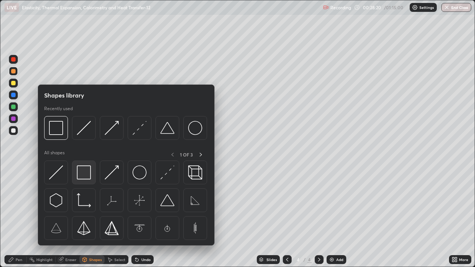
click at [77, 175] on img at bounding box center [84, 172] width 14 height 14
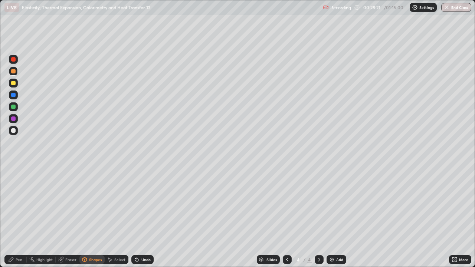
click at [14, 85] on div at bounding box center [13, 83] width 4 height 4
click at [97, 217] on div "Shapes" at bounding box center [95, 260] width 13 height 4
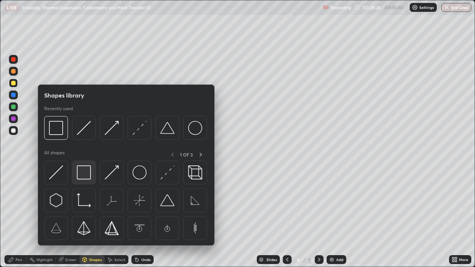
click at [86, 174] on img at bounding box center [84, 172] width 14 height 14
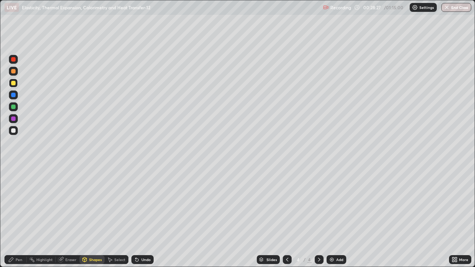
click at [14, 131] on div at bounding box center [13, 130] width 4 height 4
click at [60, 217] on icon at bounding box center [60, 259] width 5 height 5
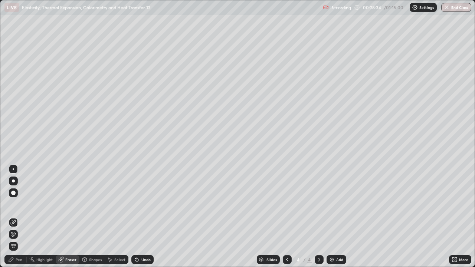
click at [13, 217] on span "Erase all" at bounding box center [13, 246] width 8 height 4
click at [0, 0] on div at bounding box center [0, 0] width 0 height 0
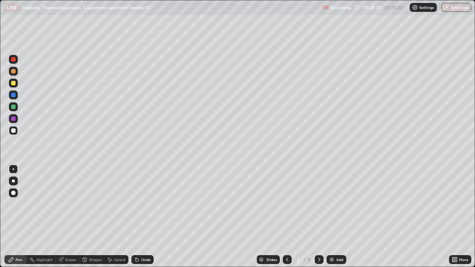
click at [91, 217] on div "Shapes" at bounding box center [95, 260] width 13 height 4
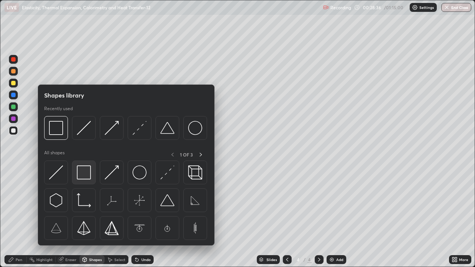
click at [84, 174] on img at bounding box center [84, 172] width 14 height 14
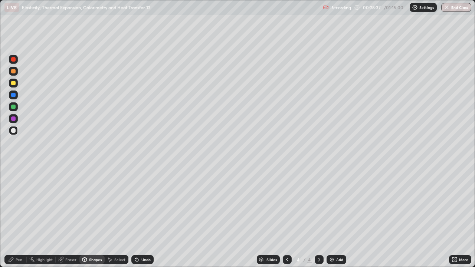
click at [14, 83] on div at bounding box center [13, 83] width 4 height 4
click at [95, 217] on div "Shapes" at bounding box center [95, 260] width 13 height 4
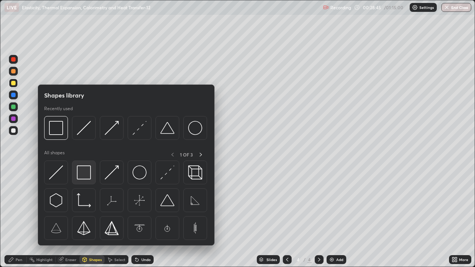
click at [84, 173] on img at bounding box center [84, 172] width 14 height 14
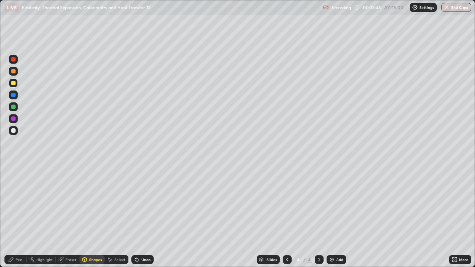
click at [16, 131] on div at bounding box center [13, 130] width 9 height 9
click at [11, 217] on div "Pen" at bounding box center [15, 259] width 22 height 9
click at [14, 129] on div at bounding box center [13, 130] width 4 height 4
click at [95, 217] on div "Shapes" at bounding box center [91, 259] width 25 height 9
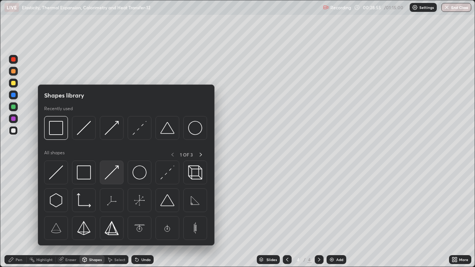
click at [113, 174] on img at bounding box center [112, 172] width 14 height 14
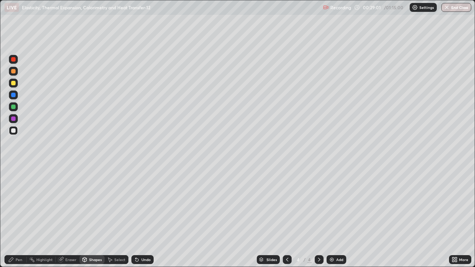
click at [15, 217] on div "Pen" at bounding box center [15, 259] width 22 height 9
click at [13, 129] on div at bounding box center [13, 130] width 4 height 4
click at [13, 59] on div at bounding box center [13, 59] width 4 height 4
click at [12, 107] on div at bounding box center [13, 107] width 4 height 4
click at [142, 217] on div "Undo" at bounding box center [145, 260] width 9 height 4
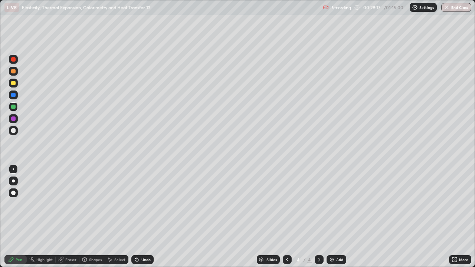
click at [144, 217] on div "Undo" at bounding box center [145, 260] width 9 height 4
click at [141, 217] on div "Undo" at bounding box center [145, 260] width 9 height 4
click at [139, 217] on div "Undo" at bounding box center [142, 259] width 22 height 9
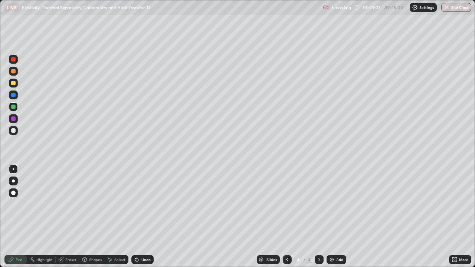
click at [16, 217] on div "Pen" at bounding box center [19, 260] width 7 height 4
click at [64, 217] on div "Eraser" at bounding box center [68, 259] width 24 height 9
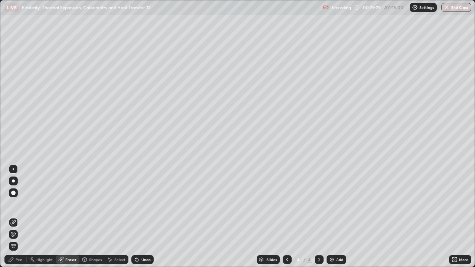
click at [11, 217] on div "Pen" at bounding box center [15, 259] width 22 height 9
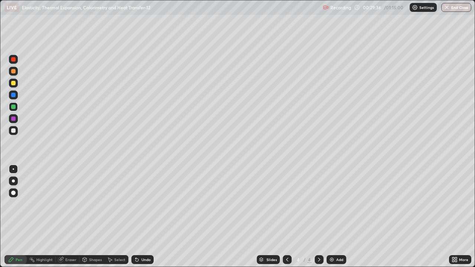
click at [140, 217] on div "Undo" at bounding box center [142, 259] width 22 height 9
click at [139, 217] on div "Undo" at bounding box center [142, 259] width 22 height 9
click at [140, 217] on div "Undo" at bounding box center [142, 259] width 22 height 9
click at [13, 119] on div at bounding box center [13, 118] width 4 height 4
click at [13, 131] on div at bounding box center [13, 130] width 4 height 4
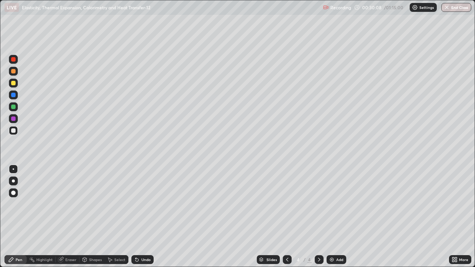
click at [136, 217] on icon at bounding box center [136, 260] width 3 height 3
click at [112, 217] on icon at bounding box center [110, 260] width 6 height 6
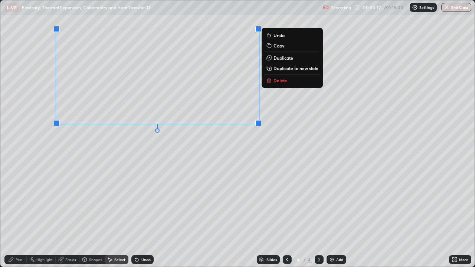
click at [281, 60] on p "Duplicate" at bounding box center [283, 58] width 20 height 6
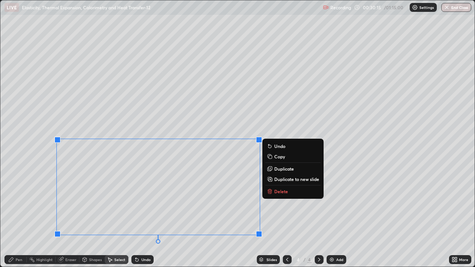
click at [32, 211] on div "0 ° Undo Copy Duplicate Duplicate to new slide Delete" at bounding box center [237, 133] width 474 height 266
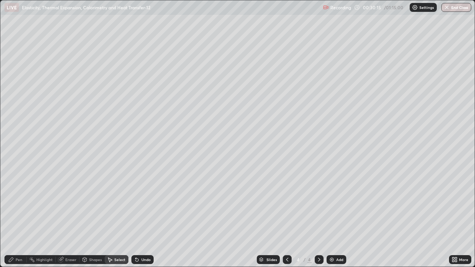
click at [18, 217] on div "Pen" at bounding box center [19, 260] width 7 height 4
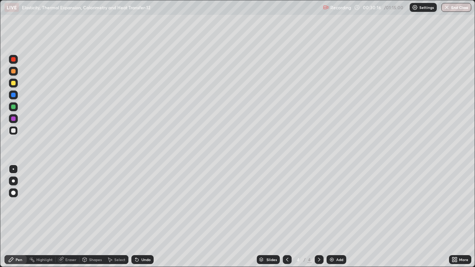
click at [13, 132] on div at bounding box center [13, 130] width 4 height 4
click at [11, 93] on div at bounding box center [13, 95] width 4 height 4
click at [136, 217] on icon at bounding box center [136, 260] width 3 height 3
click at [134, 217] on icon at bounding box center [137, 260] width 6 height 6
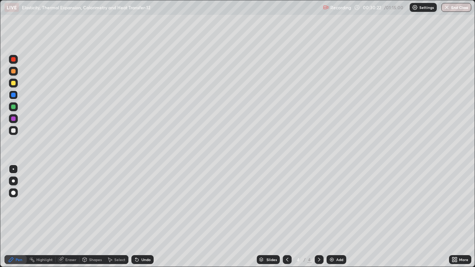
click at [137, 217] on icon at bounding box center [136, 260] width 3 height 3
click at [141, 217] on div "Undo" at bounding box center [145, 260] width 9 height 4
click at [149, 217] on div "Undo" at bounding box center [145, 260] width 9 height 4
click at [14, 118] on div at bounding box center [13, 118] width 4 height 4
click at [15, 217] on div "Pen" at bounding box center [15, 259] width 22 height 9
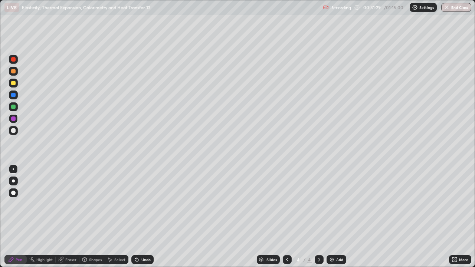
click at [90, 217] on div "Shapes" at bounding box center [91, 259] width 25 height 9
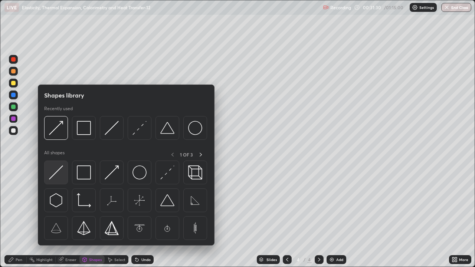
click at [55, 173] on img at bounding box center [56, 172] width 14 height 14
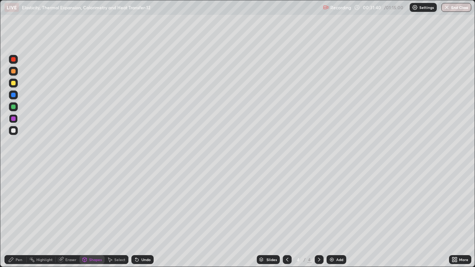
click at [87, 217] on icon at bounding box center [85, 260] width 6 height 6
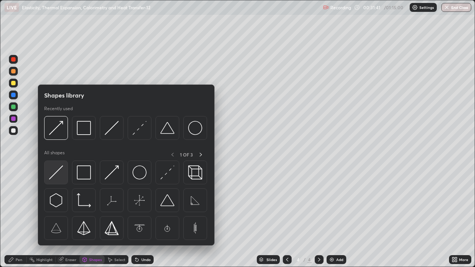
click at [52, 177] on img at bounding box center [56, 172] width 14 height 14
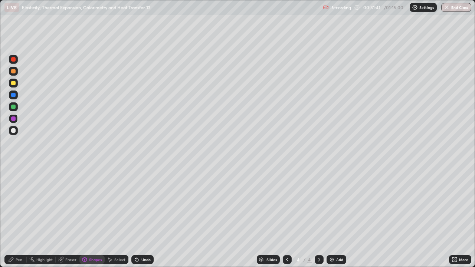
click at [14, 129] on div at bounding box center [13, 130] width 4 height 4
click at [9, 217] on icon at bounding box center [11, 260] width 6 height 6
click at [136, 217] on icon at bounding box center [136, 260] width 3 height 3
click at [14, 132] on div at bounding box center [13, 130] width 4 height 4
click at [15, 91] on div at bounding box center [13, 95] width 9 height 9
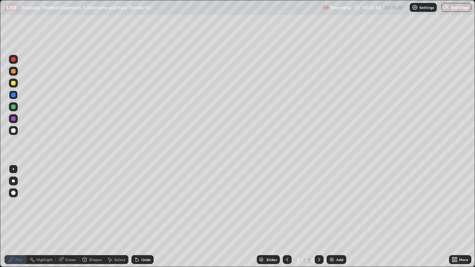
click at [65, 217] on div "Eraser" at bounding box center [70, 260] width 11 height 4
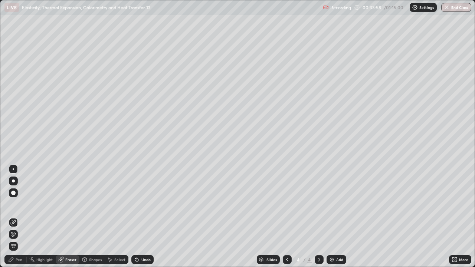
click at [10, 217] on icon at bounding box center [11, 260] width 6 height 6
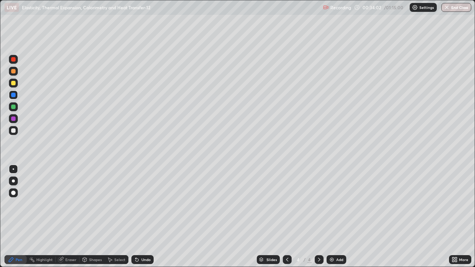
click at [334, 217] on div "Add" at bounding box center [336, 259] width 20 height 9
click at [286, 217] on icon at bounding box center [287, 260] width 6 height 6
click at [339, 217] on div "Add" at bounding box center [336, 259] width 20 height 9
click at [89, 217] on div "Shapes" at bounding box center [95, 260] width 13 height 4
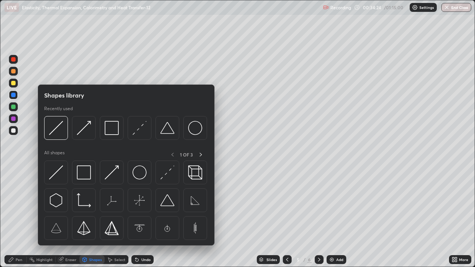
click at [10, 217] on icon at bounding box center [11, 260] width 6 height 6
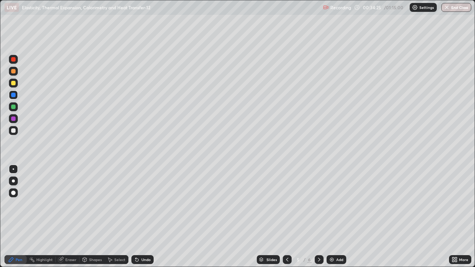
click at [13, 129] on div at bounding box center [13, 130] width 4 height 4
click at [12, 105] on div at bounding box center [13, 107] width 4 height 4
click at [285, 217] on icon at bounding box center [287, 260] width 6 height 6
click at [286, 217] on icon at bounding box center [287, 260] width 6 height 6
click at [318, 217] on icon at bounding box center [319, 260] width 6 height 6
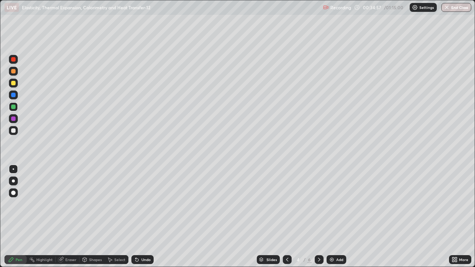
click at [318, 217] on icon at bounding box center [319, 260] width 6 height 6
click at [144, 217] on div "Undo" at bounding box center [145, 260] width 9 height 4
click at [13, 118] on div at bounding box center [13, 118] width 4 height 4
click at [15, 108] on div at bounding box center [13, 107] width 4 height 4
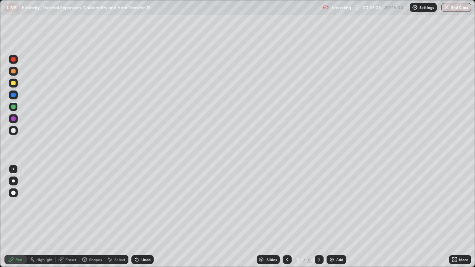
click at [18, 217] on div "Pen" at bounding box center [19, 260] width 7 height 4
click at [14, 130] on div at bounding box center [13, 130] width 4 height 4
click at [91, 217] on div "Shapes" at bounding box center [95, 260] width 13 height 4
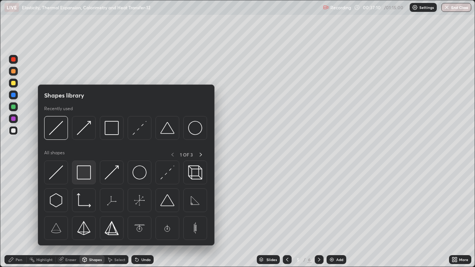
click at [78, 177] on img at bounding box center [84, 172] width 14 height 14
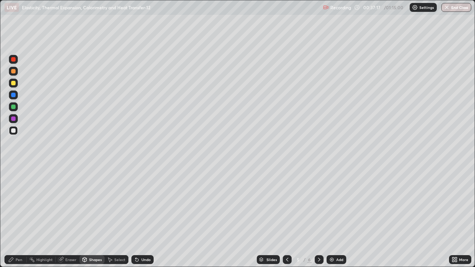
click at [85, 217] on icon at bounding box center [85, 259] width 4 height 4
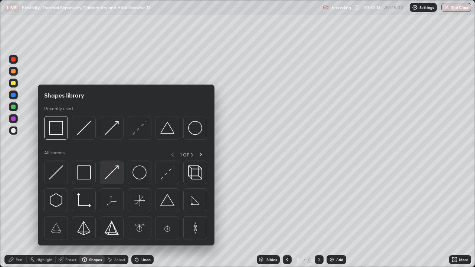
click at [109, 174] on img at bounding box center [112, 172] width 14 height 14
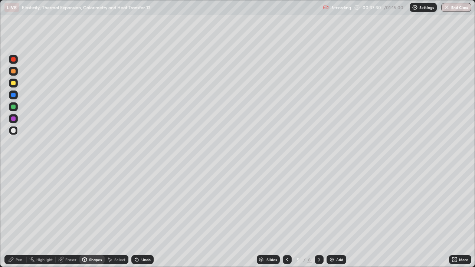
click at [86, 217] on icon at bounding box center [85, 259] width 4 height 4
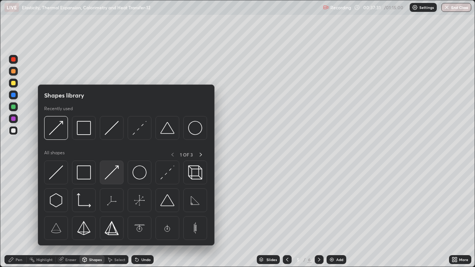
click at [112, 175] on img at bounding box center [112, 172] width 14 height 14
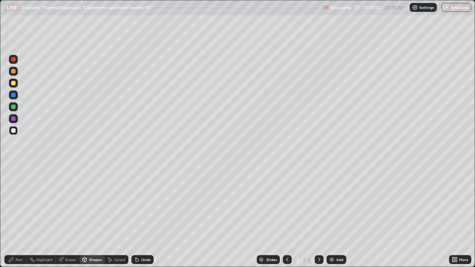
click at [14, 107] on div at bounding box center [13, 107] width 4 height 4
click at [84, 217] on icon at bounding box center [85, 259] width 4 height 1
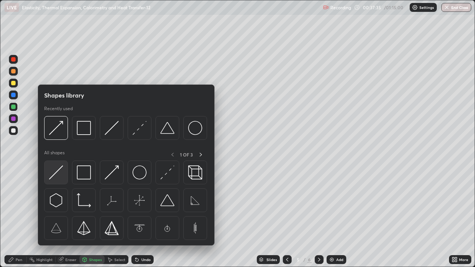
click at [54, 177] on img at bounding box center [56, 172] width 14 height 14
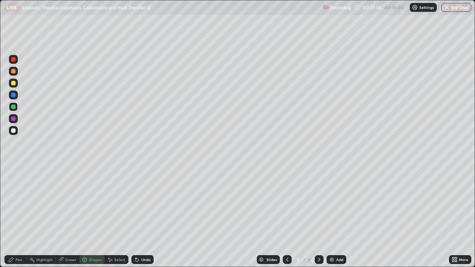
click at [10, 217] on div "Pen" at bounding box center [15, 259] width 22 height 9
click at [142, 217] on div "Undo" at bounding box center [142, 259] width 22 height 9
click at [142, 217] on div "Undo" at bounding box center [145, 260] width 9 height 4
click at [144, 217] on div "Undo" at bounding box center [142, 259] width 22 height 9
click at [13, 119] on div at bounding box center [13, 118] width 4 height 4
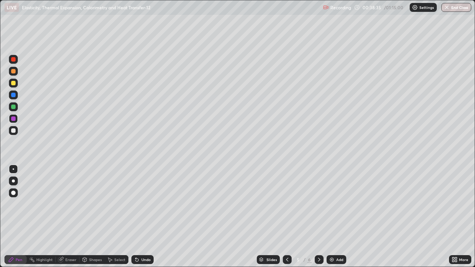
click at [0, 199] on div "Setting up your live class" at bounding box center [237, 133] width 475 height 267
click at [150, 217] on div "Undo" at bounding box center [142, 259] width 22 height 9
click at [149, 217] on div "Undo" at bounding box center [145, 260] width 9 height 4
click at [147, 217] on div "Undo" at bounding box center [145, 260] width 9 height 4
click at [302, 145] on button "Undo" at bounding box center [312, 148] width 22 height 9
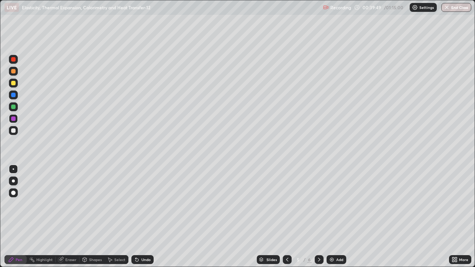
click at [143, 217] on div "Undo" at bounding box center [142, 259] width 22 height 9
click at [139, 217] on div "Undo" at bounding box center [142, 259] width 22 height 9
click at [143, 217] on div "Undo" at bounding box center [142, 259] width 22 height 9
click at [13, 105] on div at bounding box center [13, 107] width 4 height 4
click at [339, 217] on div "Add" at bounding box center [339, 260] width 7 height 4
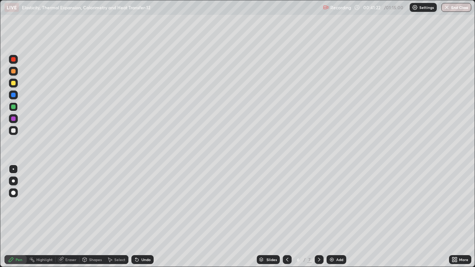
click at [289, 217] on icon at bounding box center [287, 260] width 6 height 6
click at [335, 217] on div "Add" at bounding box center [336, 259] width 20 height 9
click at [14, 83] on div at bounding box center [13, 83] width 4 height 4
click at [289, 217] on div at bounding box center [287, 259] width 9 height 15
click at [286, 217] on icon at bounding box center [287, 260] width 6 height 6
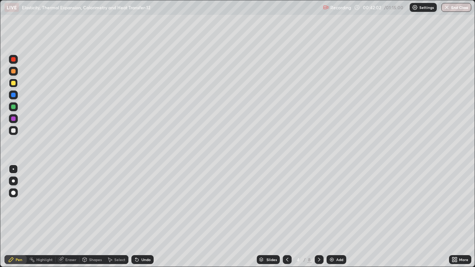
click at [318, 217] on icon at bounding box center [319, 260] width 6 height 6
click at [286, 217] on icon at bounding box center [287, 260] width 6 height 6
click at [318, 217] on icon at bounding box center [319, 260] width 6 height 6
click at [65, 217] on div "Eraser" at bounding box center [68, 259] width 24 height 9
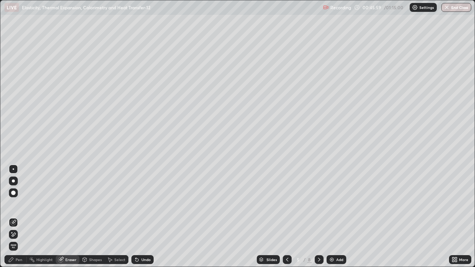
click at [12, 217] on div "Pen" at bounding box center [15, 259] width 22 height 9
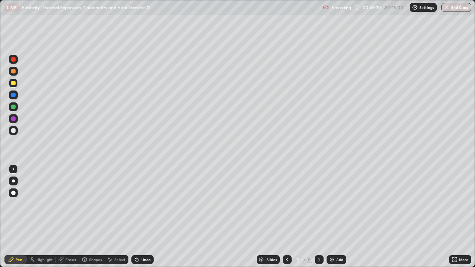
click at [319, 217] on div at bounding box center [319, 259] width 9 height 15
click at [287, 217] on icon at bounding box center [287, 260] width 6 height 6
click at [315, 217] on div at bounding box center [319, 259] width 9 height 9
click at [267, 217] on div "Slides" at bounding box center [271, 260] width 10 height 4
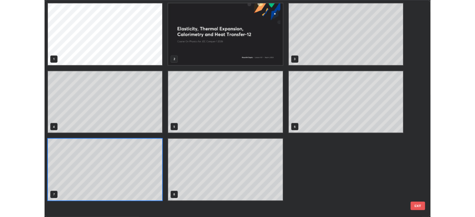
scroll to position [264, 470]
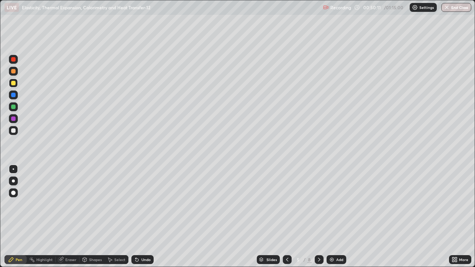
click at [318, 217] on icon at bounding box center [319, 260] width 6 height 6
click at [14, 59] on div at bounding box center [13, 59] width 4 height 4
click at [89, 217] on div "Shapes" at bounding box center [95, 260] width 13 height 4
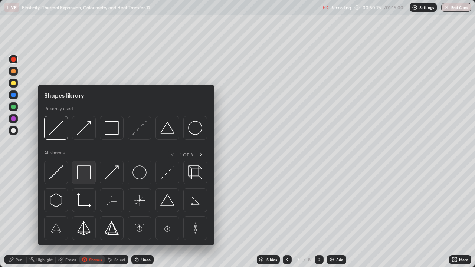
click at [84, 174] on img at bounding box center [84, 172] width 14 height 14
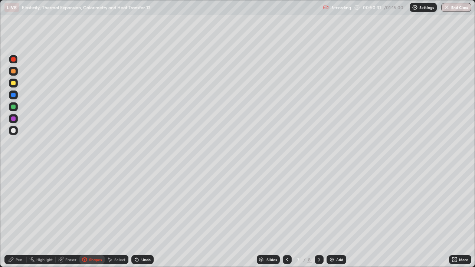
click at [17, 217] on div "Pen" at bounding box center [15, 259] width 22 height 9
click at [14, 131] on div at bounding box center [13, 130] width 4 height 4
click at [13, 84] on div at bounding box center [13, 83] width 4 height 4
click at [144, 217] on div "Undo" at bounding box center [145, 260] width 9 height 4
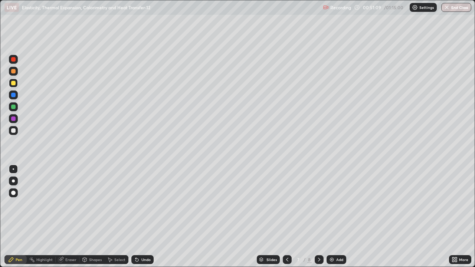
click at [12, 108] on div at bounding box center [13, 107] width 4 height 4
click at [136, 217] on icon at bounding box center [136, 260] width 3 height 3
click at [14, 70] on div at bounding box center [13, 71] width 4 height 4
click at [13, 131] on div at bounding box center [13, 130] width 4 height 4
click at [149, 217] on div "Undo" at bounding box center [145, 260] width 9 height 4
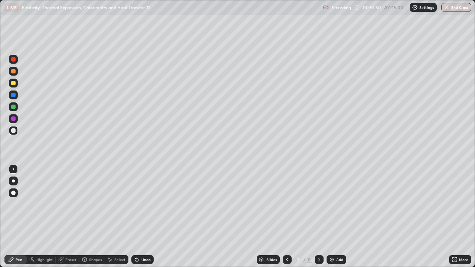
click at [149, 217] on div "Undo" at bounding box center [145, 260] width 9 height 4
click at [137, 217] on icon at bounding box center [137, 260] width 6 height 6
click at [139, 217] on div "Undo" at bounding box center [142, 259] width 22 height 9
click at [12, 119] on div at bounding box center [13, 118] width 4 height 4
click at [62, 217] on icon at bounding box center [61, 259] width 4 height 4
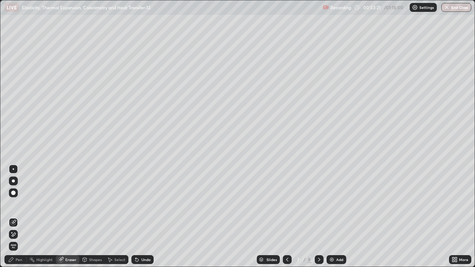
click at [11, 217] on div "Pen" at bounding box center [15, 259] width 22 height 9
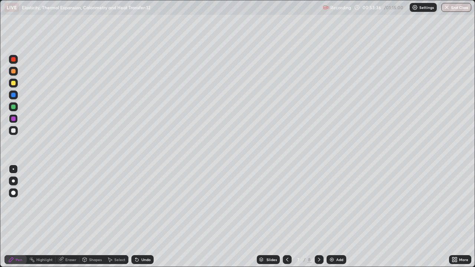
click at [71, 217] on div "Eraser" at bounding box center [70, 260] width 11 height 4
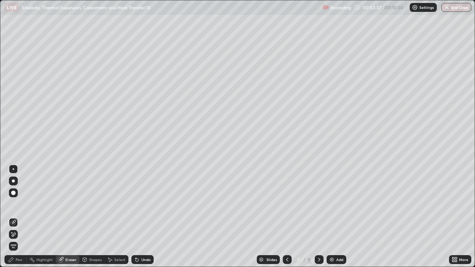
click at [17, 217] on div "Pen" at bounding box center [15, 259] width 22 height 9
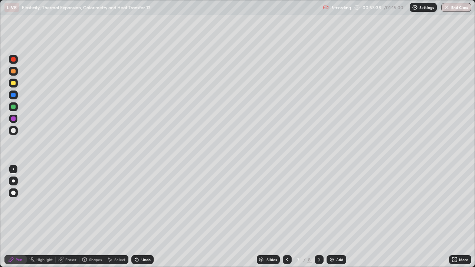
click at [65, 217] on div "Eraser" at bounding box center [70, 260] width 11 height 4
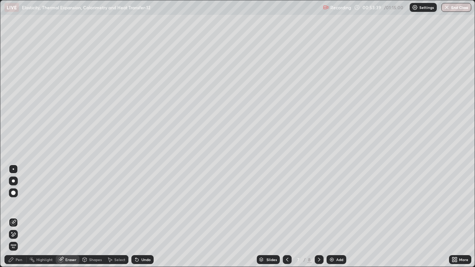
click at [19, 217] on div "Pen" at bounding box center [19, 260] width 7 height 4
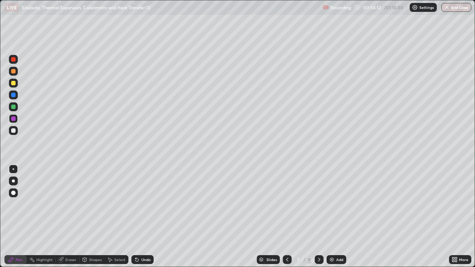
click at [61, 217] on icon at bounding box center [60, 259] width 5 height 5
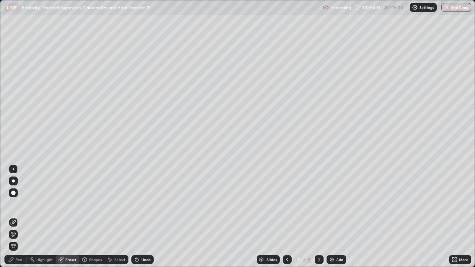
click at [13, 217] on icon at bounding box center [11, 260] width 6 height 6
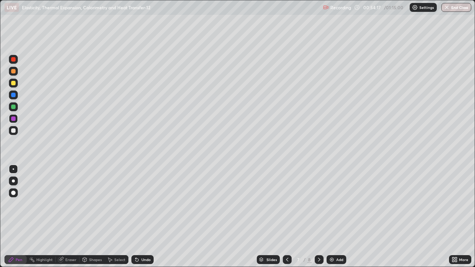
click at [89, 217] on div "Shapes" at bounding box center [95, 260] width 13 height 4
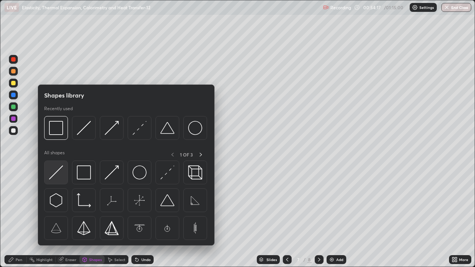
click at [54, 175] on img at bounding box center [56, 172] width 14 height 14
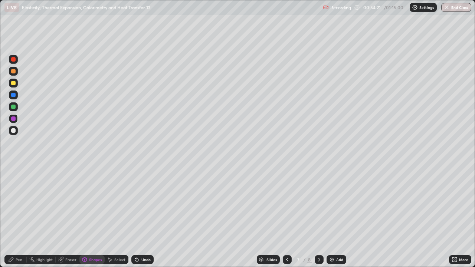
click at [15, 217] on div "Pen" at bounding box center [15, 259] width 22 height 9
click at [14, 131] on div at bounding box center [13, 130] width 4 height 4
click at [136, 217] on icon at bounding box center [136, 260] width 3 height 3
click at [137, 217] on icon at bounding box center [136, 260] width 3 height 3
click at [136, 217] on icon at bounding box center [136, 260] width 3 height 3
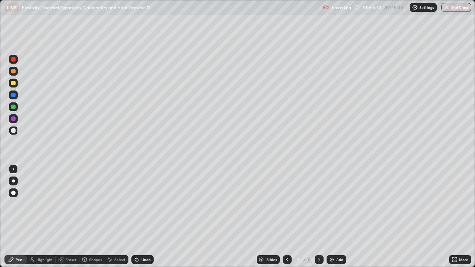
click at [13, 95] on div at bounding box center [13, 95] width 4 height 4
click at [14, 119] on div at bounding box center [13, 118] width 4 height 4
click at [141, 217] on div "Undo" at bounding box center [145, 260] width 9 height 4
click at [142, 217] on div "Undo" at bounding box center [142, 259] width 22 height 9
click at [14, 108] on div at bounding box center [13, 107] width 4 height 4
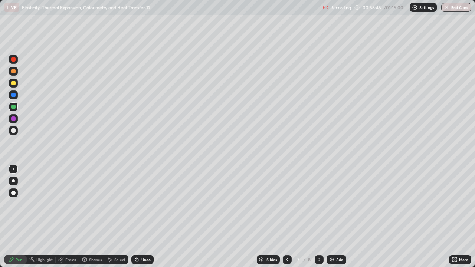
click at [342, 217] on div "Add" at bounding box center [339, 260] width 7 height 4
click at [14, 60] on div at bounding box center [13, 59] width 4 height 4
click at [13, 59] on div at bounding box center [13, 59] width 4 height 4
click at [13, 72] on div at bounding box center [13, 71] width 4 height 4
click at [138, 217] on icon at bounding box center [137, 260] width 6 height 6
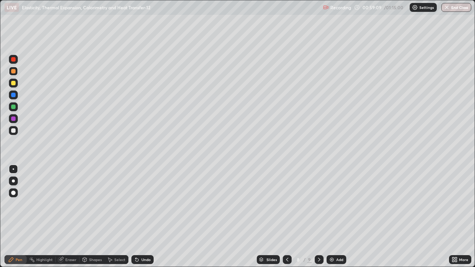
click at [14, 106] on div at bounding box center [13, 107] width 4 height 4
click at [135, 217] on icon at bounding box center [136, 260] width 3 height 3
click at [86, 217] on icon at bounding box center [85, 259] width 4 height 4
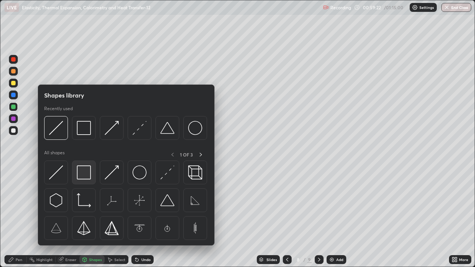
click at [83, 176] on img at bounding box center [84, 172] width 14 height 14
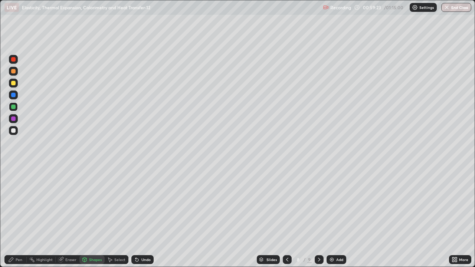
click at [93, 217] on div "Shapes" at bounding box center [95, 260] width 13 height 4
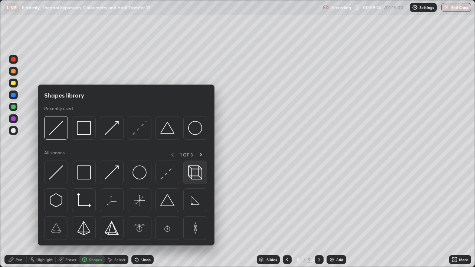
click at [194, 172] on img at bounding box center [195, 172] width 14 height 14
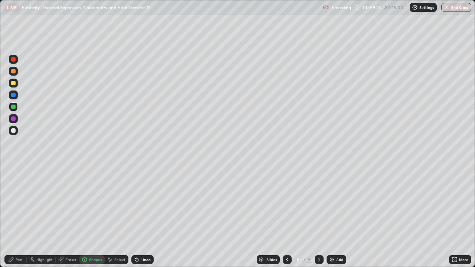
click at [14, 118] on div at bounding box center [13, 118] width 4 height 4
click at [13, 217] on icon at bounding box center [11, 260] width 6 height 6
click at [13, 132] on div at bounding box center [13, 130] width 4 height 4
click at [13, 95] on div at bounding box center [13, 95] width 4 height 4
click at [13, 131] on div at bounding box center [13, 130] width 4 height 4
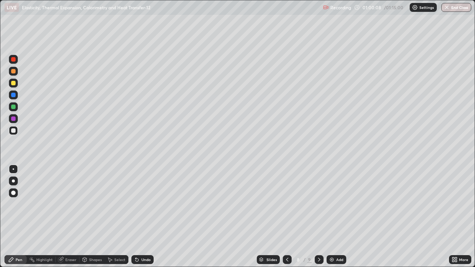
click at [135, 217] on icon at bounding box center [136, 260] width 3 height 3
click at [134, 217] on icon at bounding box center [137, 260] width 6 height 6
click at [135, 217] on icon at bounding box center [136, 260] width 3 height 3
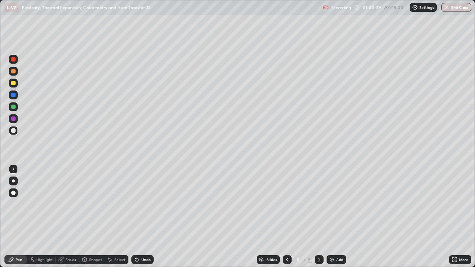
click at [135, 217] on icon at bounding box center [136, 260] width 3 height 3
click at [13, 119] on div at bounding box center [13, 118] width 4 height 4
click at [13, 83] on div at bounding box center [13, 83] width 4 height 4
click at [144, 217] on div "Undo" at bounding box center [145, 260] width 9 height 4
click at [14, 120] on div at bounding box center [13, 118] width 4 height 4
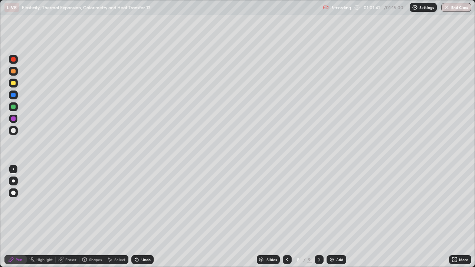
click at [333, 217] on img at bounding box center [332, 260] width 6 height 6
click at [84, 217] on icon at bounding box center [85, 259] width 4 height 1
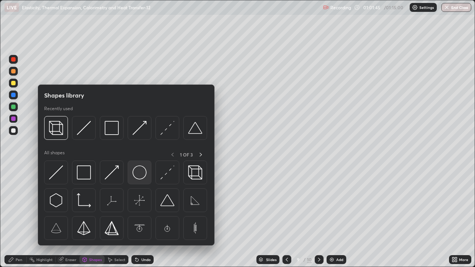
click at [137, 177] on img at bounding box center [139, 172] width 14 height 14
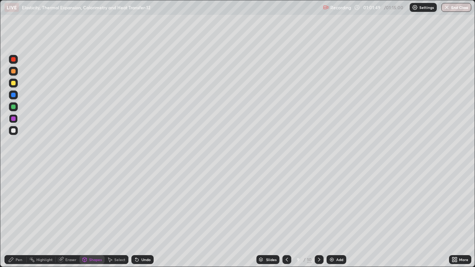
click at [145, 217] on div "Undo" at bounding box center [145, 260] width 9 height 4
click at [12, 217] on div "Pen" at bounding box center [15, 259] width 22 height 9
click at [112, 217] on icon at bounding box center [110, 260] width 4 height 4
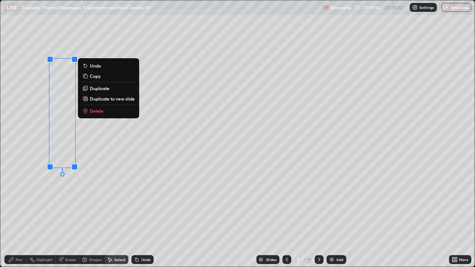
click at [100, 89] on p "Duplicate" at bounding box center [100, 88] width 20 height 6
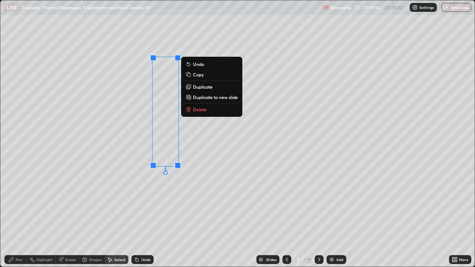
click at [106, 189] on div "0 ° Undo Copy Duplicate Duplicate to new slide Delete" at bounding box center [237, 133] width 474 height 266
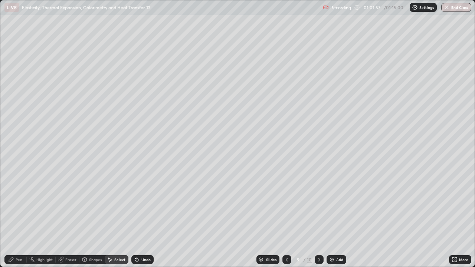
click at [89, 217] on div "Shapes" at bounding box center [95, 260] width 13 height 4
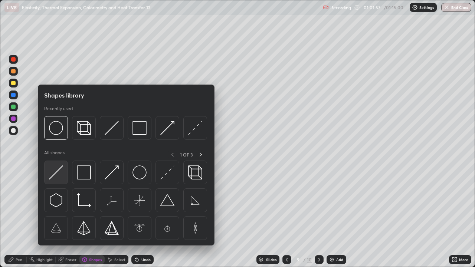
click at [53, 175] on img at bounding box center [56, 172] width 14 height 14
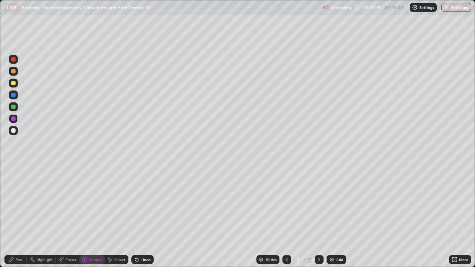
click at [12, 129] on div at bounding box center [13, 130] width 4 height 4
click at [13, 117] on div at bounding box center [13, 118] width 4 height 4
click at [13, 217] on icon at bounding box center [11, 260] width 6 height 6
click at [11, 130] on div at bounding box center [13, 130] width 4 height 4
click at [13, 60] on div at bounding box center [13, 59] width 4 height 4
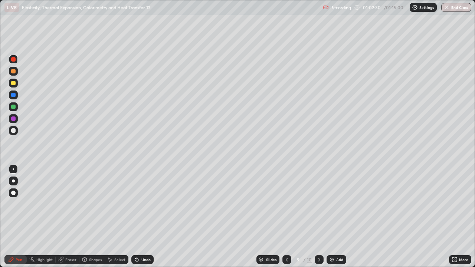
click at [10, 129] on div at bounding box center [13, 130] width 9 height 9
click at [13, 106] on div at bounding box center [13, 107] width 4 height 4
click at [14, 130] on div at bounding box center [13, 130] width 4 height 4
click at [13, 119] on div at bounding box center [13, 118] width 4 height 4
click at [14, 130] on div at bounding box center [13, 130] width 4 height 4
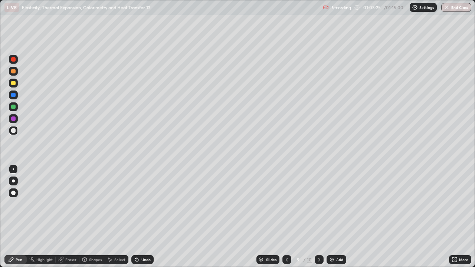
click at [11, 107] on div at bounding box center [13, 107] width 4 height 4
click at [142, 217] on div "Undo" at bounding box center [145, 260] width 9 height 4
click at [144, 217] on div "Undo" at bounding box center [145, 260] width 9 height 4
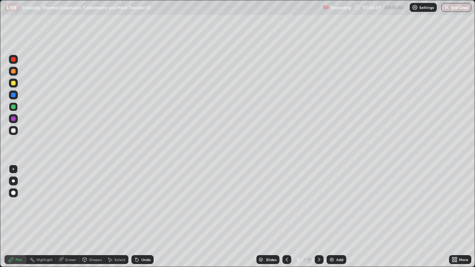
click at [144, 217] on div "Undo" at bounding box center [145, 260] width 9 height 4
click at [142, 217] on div "Undo" at bounding box center [145, 260] width 9 height 4
click at [141, 217] on div "Undo" at bounding box center [142, 259] width 22 height 9
click at [141, 217] on div "Undo" at bounding box center [145, 260] width 9 height 4
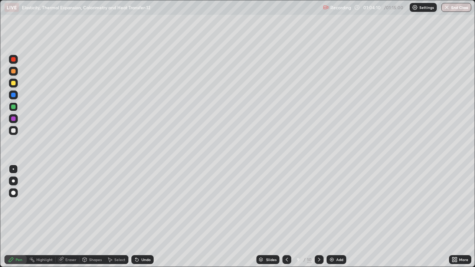
click at [141, 217] on div "Undo" at bounding box center [145, 260] width 9 height 4
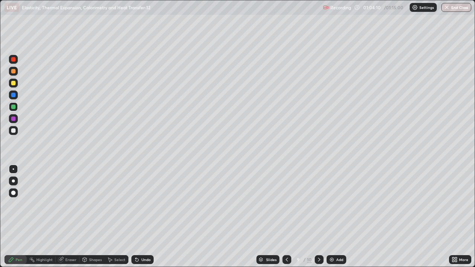
click at [142, 217] on div "Undo" at bounding box center [145, 260] width 9 height 4
click at [141, 217] on div "Undo" at bounding box center [145, 260] width 9 height 4
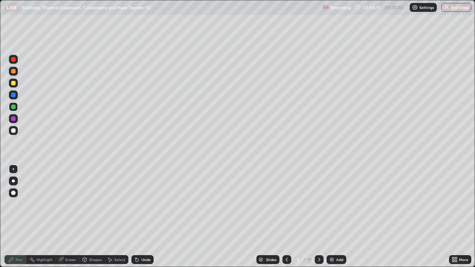
click at [141, 217] on div "Undo" at bounding box center [145, 260] width 9 height 4
click at [142, 217] on div "Undo" at bounding box center [145, 260] width 9 height 4
click at [141, 217] on div "Undo" at bounding box center [145, 260] width 9 height 4
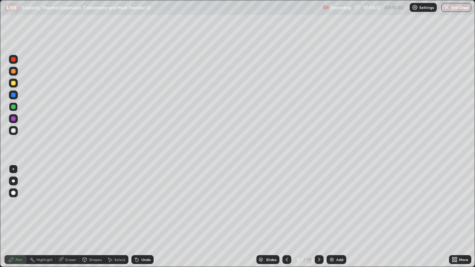
click at [141, 217] on div "Undo" at bounding box center [145, 260] width 9 height 4
click at [140, 217] on div "Undo" at bounding box center [142, 259] width 22 height 9
click at [141, 217] on div "Undo" at bounding box center [145, 260] width 9 height 4
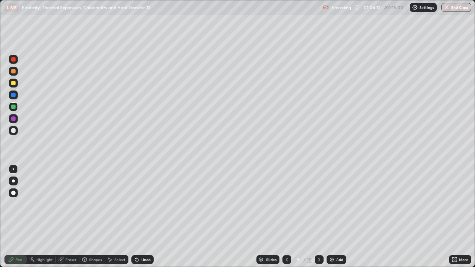
click at [140, 217] on div "Undo" at bounding box center [142, 259] width 22 height 9
click at [141, 217] on div "Undo" at bounding box center [142, 259] width 22 height 9
click at [141, 217] on div "Undo" at bounding box center [145, 260] width 9 height 4
click at [87, 217] on div "Shapes" at bounding box center [91, 259] width 25 height 9
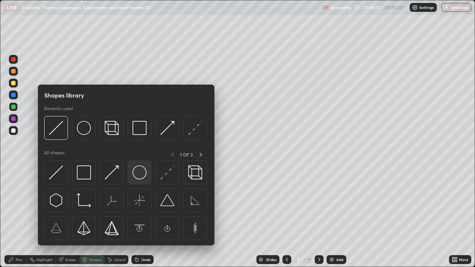
click at [136, 178] on img at bounding box center [139, 172] width 14 height 14
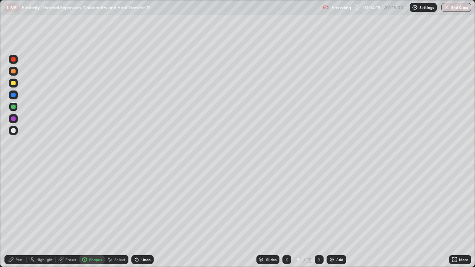
click at [15, 217] on div "Pen" at bounding box center [15, 259] width 22 height 9
click at [14, 133] on div at bounding box center [13, 130] width 9 height 9
click at [14, 83] on div at bounding box center [13, 83] width 4 height 4
click at [149, 217] on div "Undo" at bounding box center [145, 260] width 9 height 4
click at [145, 217] on div "Undo" at bounding box center [145, 260] width 9 height 4
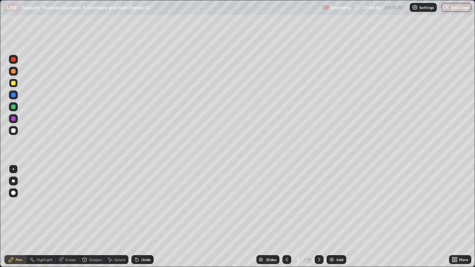
click at [144, 217] on div "Undo" at bounding box center [145, 260] width 9 height 4
click at [146, 217] on div "Undo" at bounding box center [145, 260] width 9 height 4
click at [144, 217] on div "Undo" at bounding box center [145, 260] width 9 height 4
click at [286, 217] on icon at bounding box center [287, 260] width 6 height 6
click at [318, 217] on icon at bounding box center [319, 260] width 2 height 4
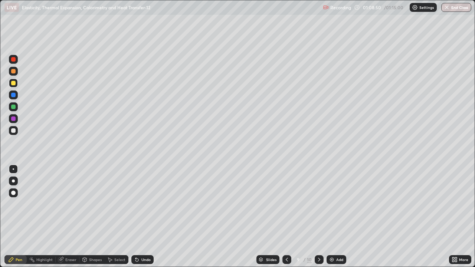
click at [13, 59] on div at bounding box center [13, 59] width 4 height 4
click at [336, 217] on div "Add" at bounding box center [339, 260] width 7 height 4
click at [15, 119] on div at bounding box center [13, 118] width 4 height 4
click at [142, 217] on div "Undo" at bounding box center [142, 259] width 22 height 9
click at [12, 59] on div at bounding box center [13, 59] width 4 height 4
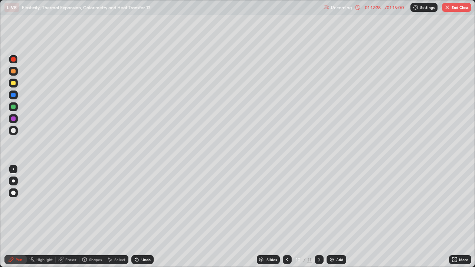
click at [14, 106] on div at bounding box center [13, 107] width 4 height 4
click at [15, 118] on div at bounding box center [13, 118] width 4 height 4
click at [14, 84] on div at bounding box center [13, 83] width 4 height 4
click at [10, 119] on div at bounding box center [13, 118] width 9 height 9
click at [135, 217] on icon at bounding box center [135, 258] width 1 height 1
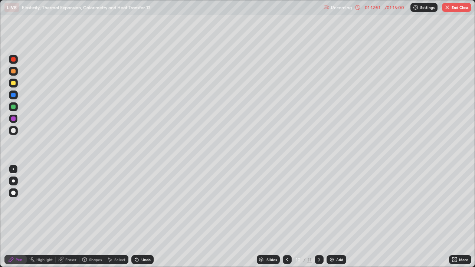
click at [141, 217] on div "Undo" at bounding box center [145, 260] width 9 height 4
click at [12, 95] on div at bounding box center [13, 95] width 4 height 4
click at [18, 217] on div "Pen" at bounding box center [19, 260] width 7 height 4
click at [14, 129] on div at bounding box center [13, 130] width 4 height 4
click at [143, 217] on div "Undo" at bounding box center [145, 260] width 9 height 4
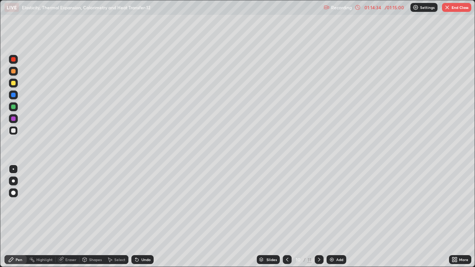
click at [142, 217] on div "Undo" at bounding box center [145, 260] width 9 height 4
click at [142, 217] on div "Undo" at bounding box center [142, 259] width 22 height 9
click at [141, 217] on div "Undo" at bounding box center [145, 260] width 9 height 4
click at [139, 217] on div "Undo" at bounding box center [142, 259] width 22 height 9
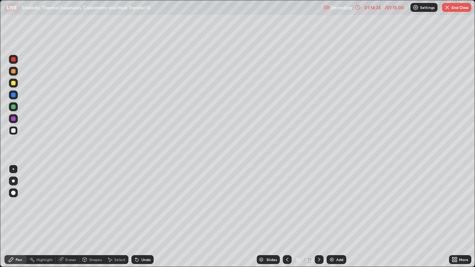
click at [139, 217] on icon at bounding box center [137, 260] width 6 height 6
click at [136, 217] on icon at bounding box center [136, 260] width 3 height 3
click at [11, 118] on div at bounding box center [13, 118] width 4 height 4
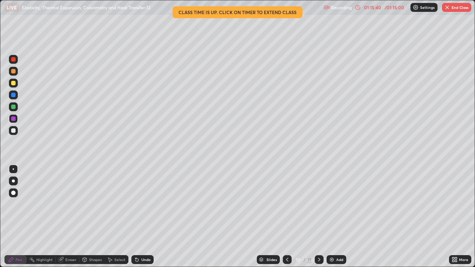
click at [141, 217] on div "Undo" at bounding box center [145, 260] width 9 height 4
click at [16, 129] on div at bounding box center [13, 130] width 9 height 9
click at [13, 129] on div at bounding box center [13, 130] width 4 height 4
click at [11, 117] on div at bounding box center [13, 118] width 9 height 9
click at [139, 217] on div "Undo" at bounding box center [142, 259] width 22 height 9
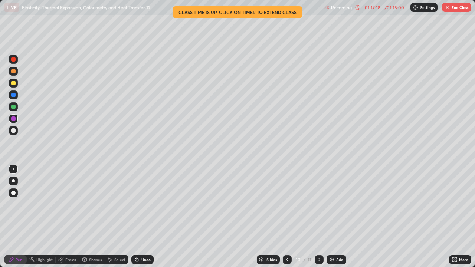
click at [141, 217] on div "Undo" at bounding box center [142, 259] width 22 height 9
click at [64, 217] on div "Eraser" at bounding box center [68, 259] width 24 height 9
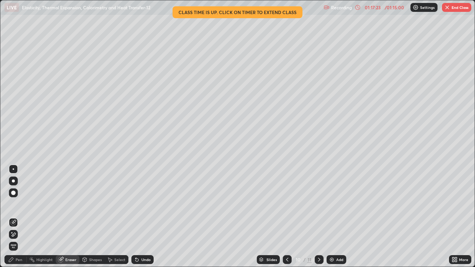
click at [16, 217] on div "Pen" at bounding box center [19, 260] width 7 height 4
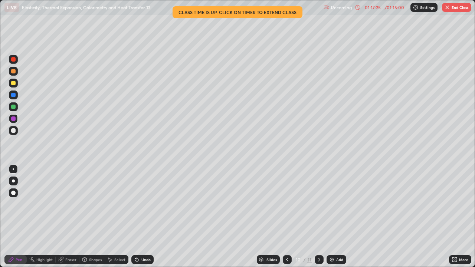
click at [136, 217] on icon at bounding box center [136, 260] width 3 height 3
click at [139, 217] on icon at bounding box center [137, 260] width 6 height 6
click at [136, 217] on icon at bounding box center [136, 260] width 3 height 3
click at [137, 217] on icon at bounding box center [136, 260] width 3 height 3
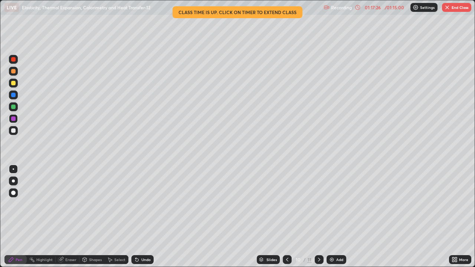
click at [136, 217] on icon at bounding box center [136, 260] width 3 height 3
click at [137, 217] on icon at bounding box center [136, 260] width 3 height 3
click at [138, 217] on icon at bounding box center [137, 260] width 6 height 6
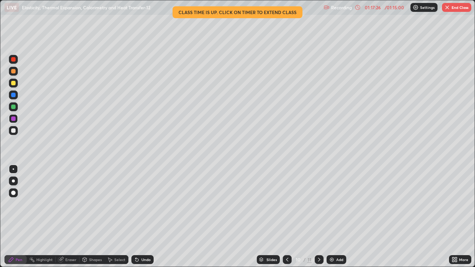
click at [136, 217] on icon at bounding box center [136, 260] width 3 height 3
click at [138, 217] on icon at bounding box center [137, 260] width 6 height 6
click at [139, 217] on div "Undo" at bounding box center [142, 259] width 22 height 9
click at [138, 217] on icon at bounding box center [137, 260] width 6 height 6
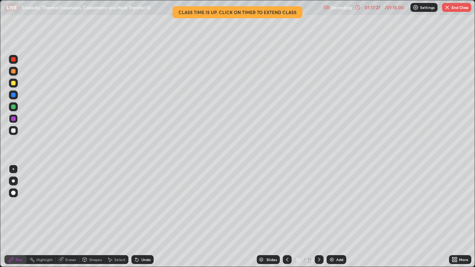
click at [136, 217] on icon at bounding box center [136, 260] width 3 height 3
click at [142, 217] on div "Undo" at bounding box center [145, 260] width 9 height 4
click at [453, 8] on button "End Class" at bounding box center [456, 7] width 29 height 9
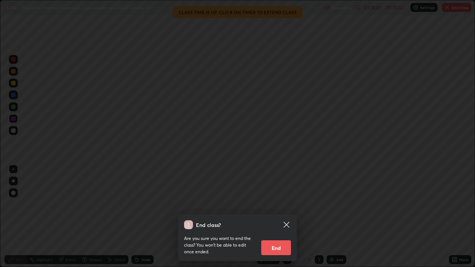
click at [235, 188] on div "End class? Are you sure you want to end the class? You won’t be able to edit on…" at bounding box center [237, 133] width 475 height 267
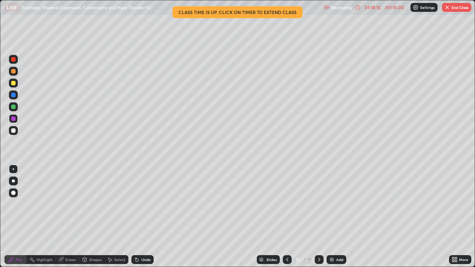
click at [454, 8] on button "End Class" at bounding box center [456, 7] width 29 height 9
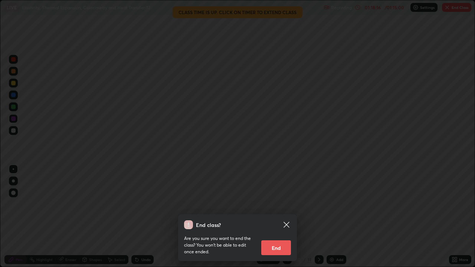
click at [282, 217] on button "End" at bounding box center [276, 247] width 30 height 15
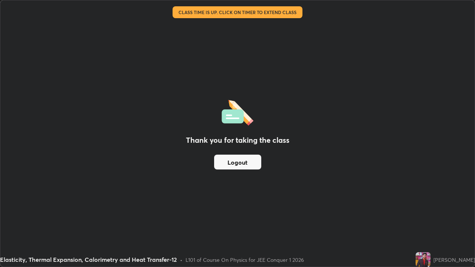
click at [244, 160] on button "Logout" at bounding box center [237, 162] width 47 height 15
click at [249, 164] on button "Logout" at bounding box center [237, 162] width 47 height 15
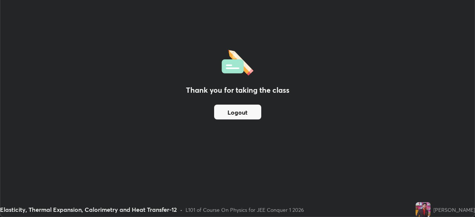
scroll to position [36878, 36620]
